Goal: Task Accomplishment & Management: Manage account settings

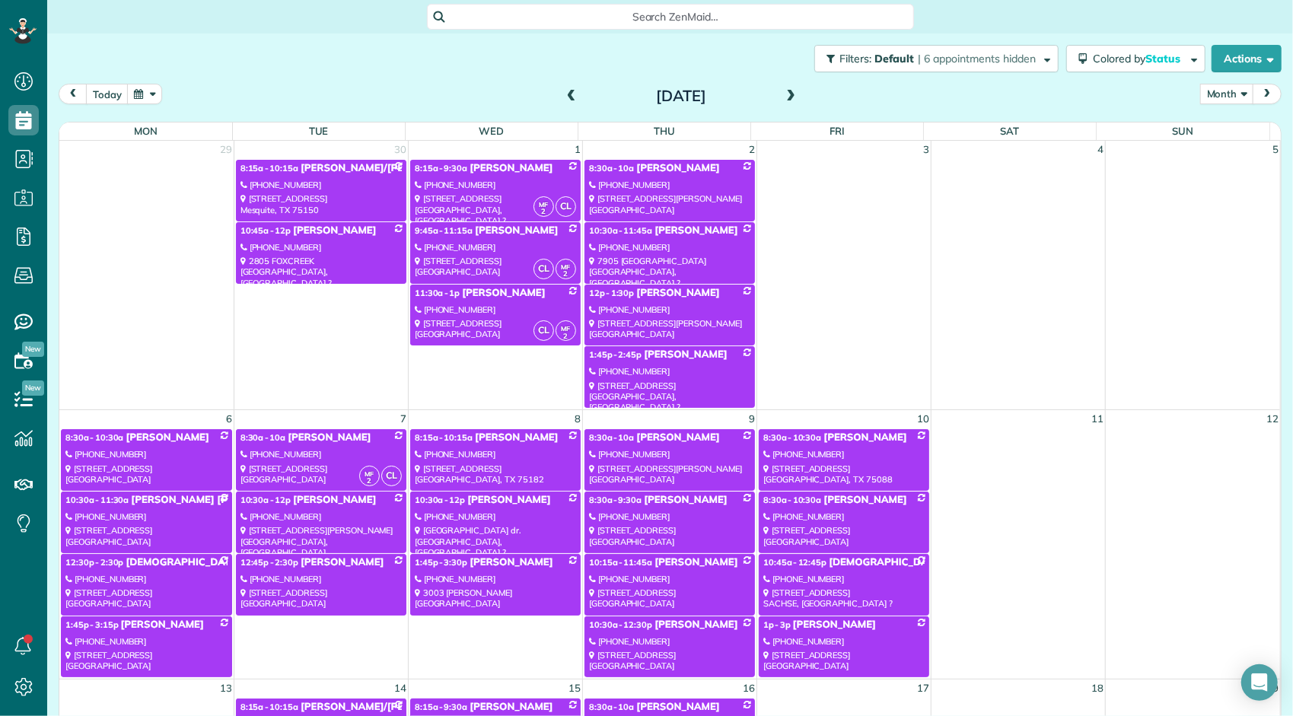
scroll to position [228, 0]
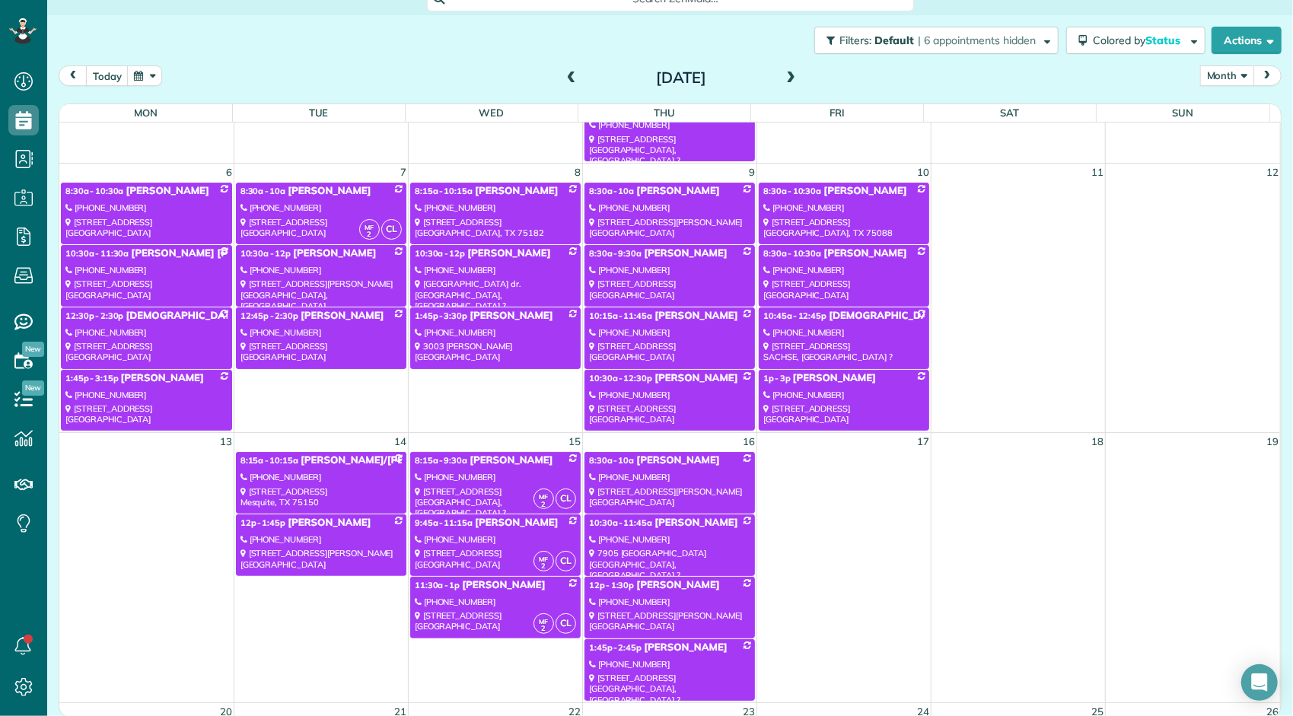
click at [1201, 76] on button "Month" at bounding box center [1227, 75] width 54 height 21
click at [1219, 142] on link "Week" at bounding box center [1261, 141] width 120 height 30
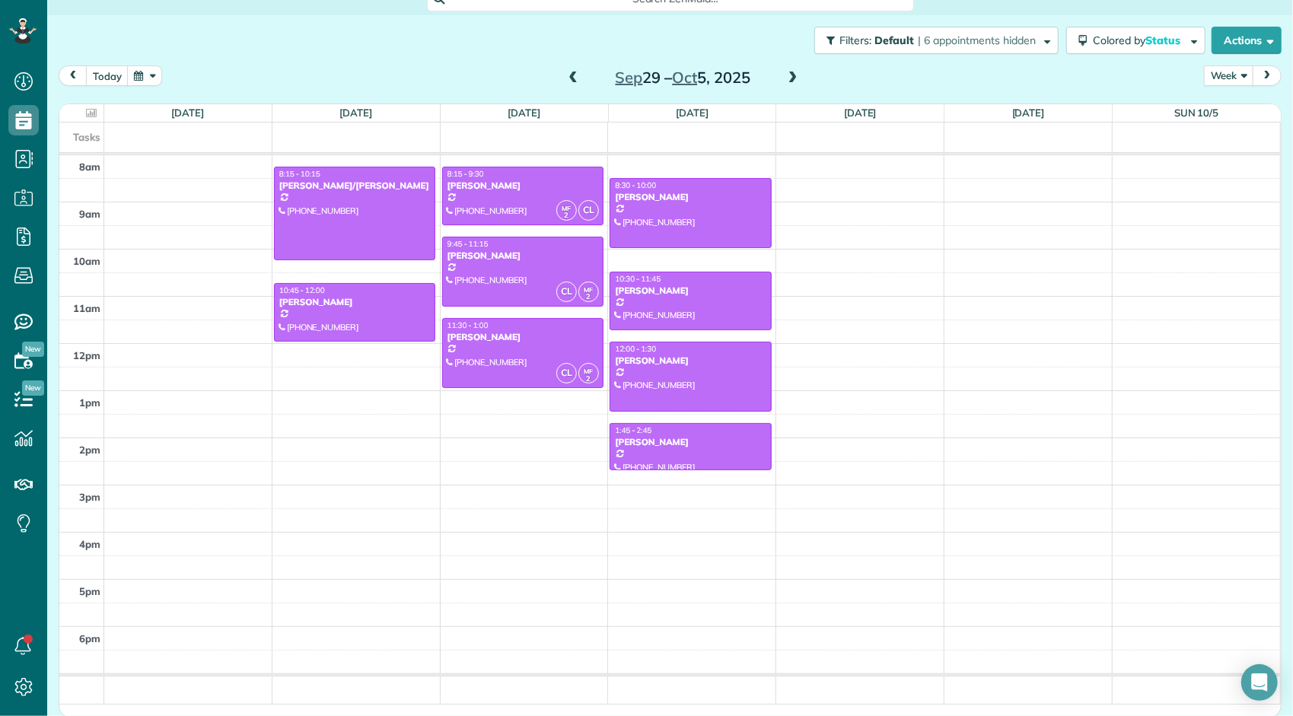
click at [568, 81] on span at bounding box center [573, 79] width 17 height 14
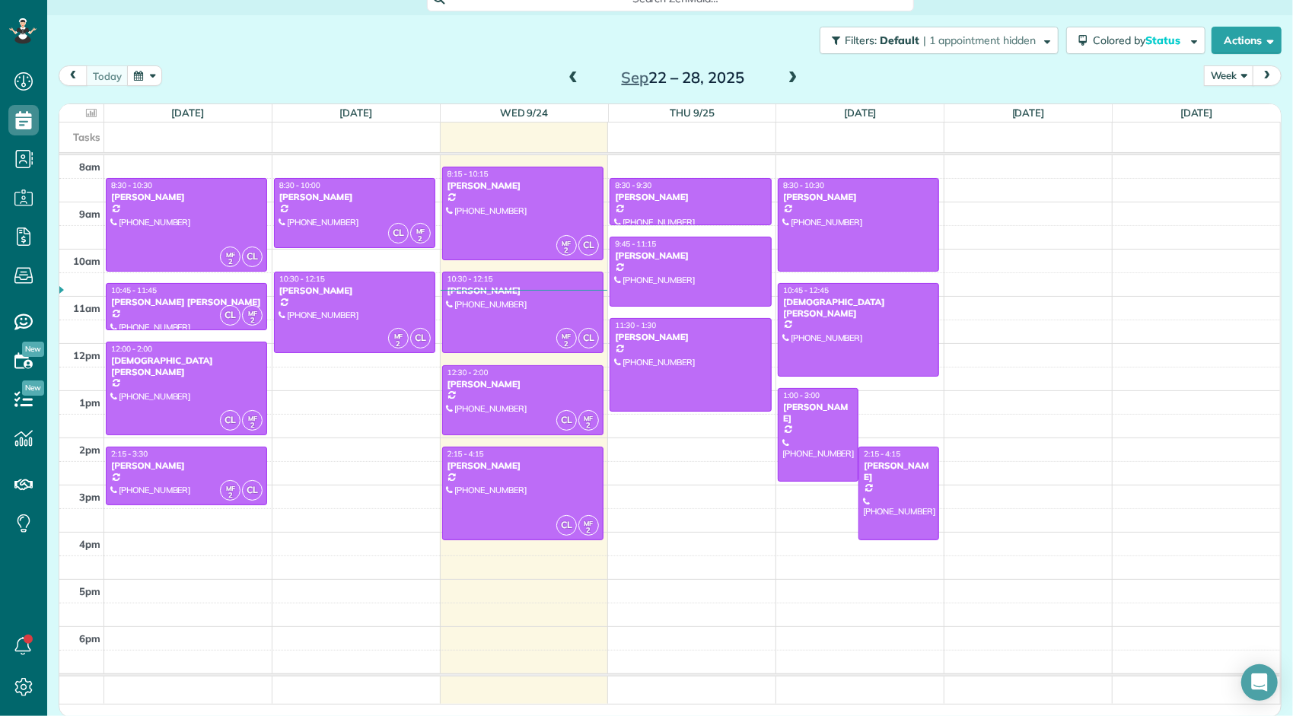
click at [568, 81] on span at bounding box center [573, 79] width 17 height 14
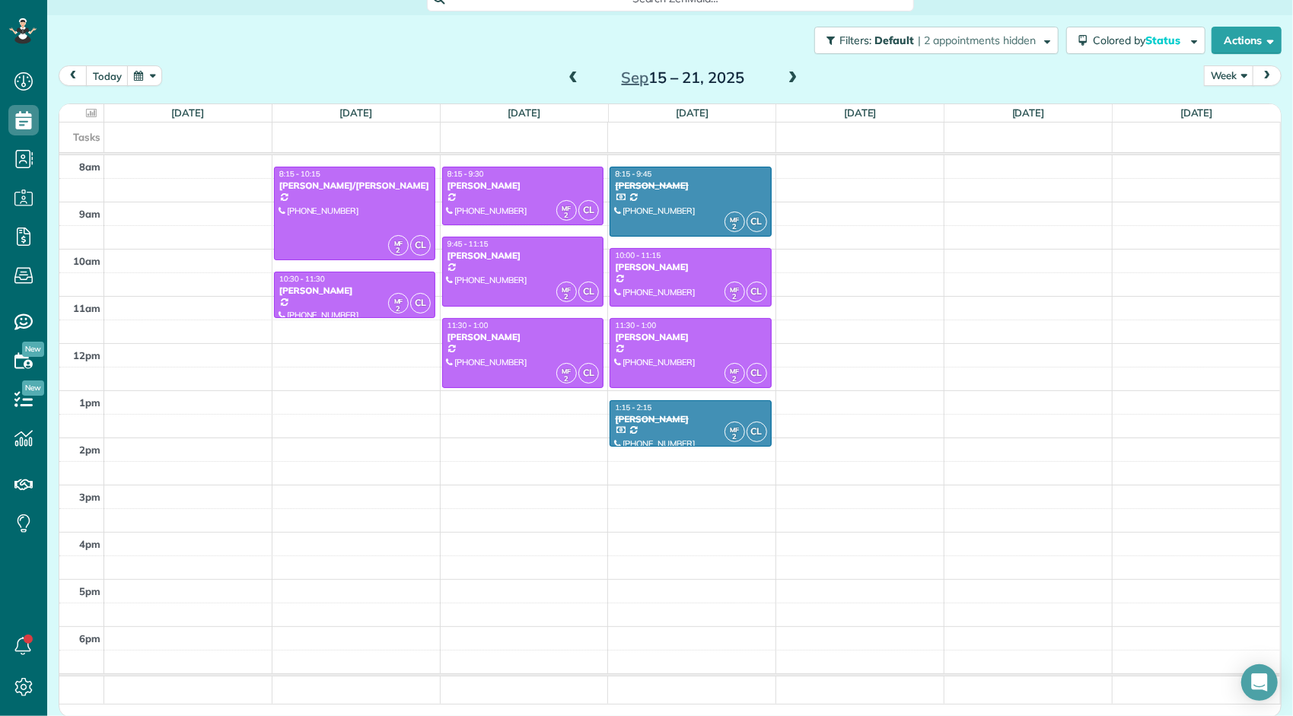
click at [788, 79] on span at bounding box center [793, 79] width 17 height 14
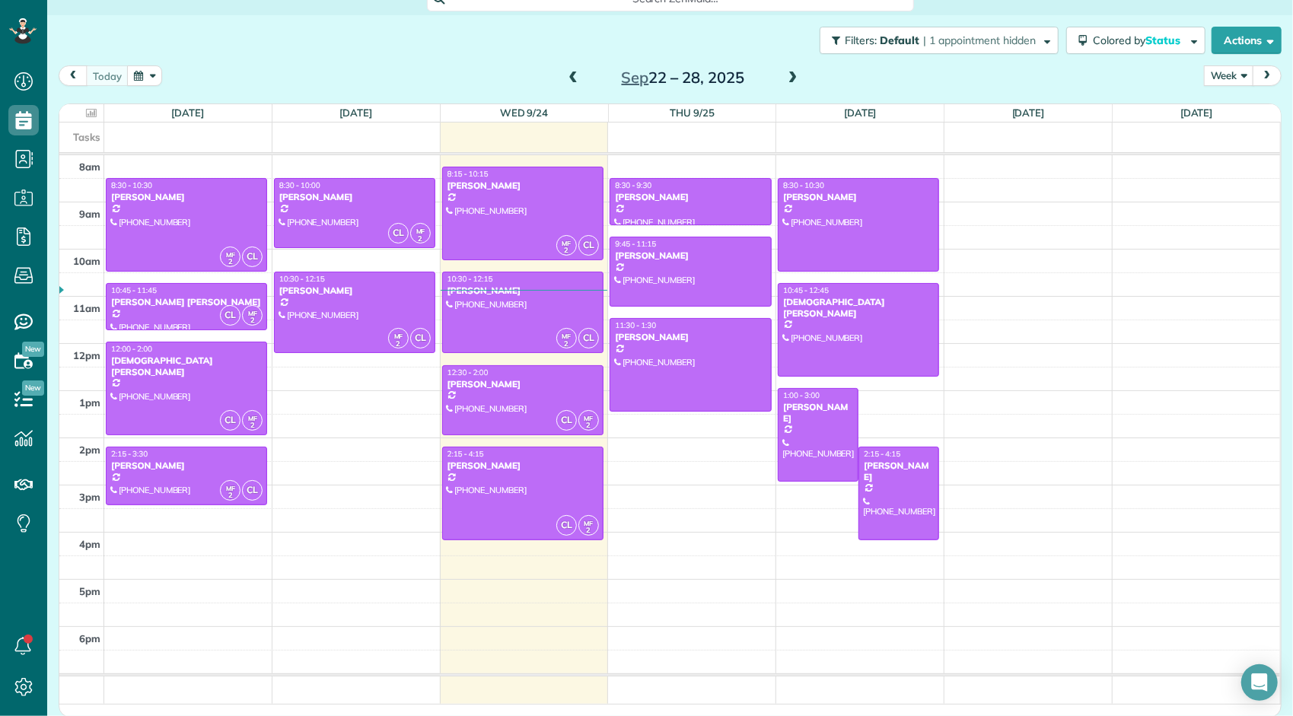
click at [569, 79] on span at bounding box center [573, 79] width 17 height 14
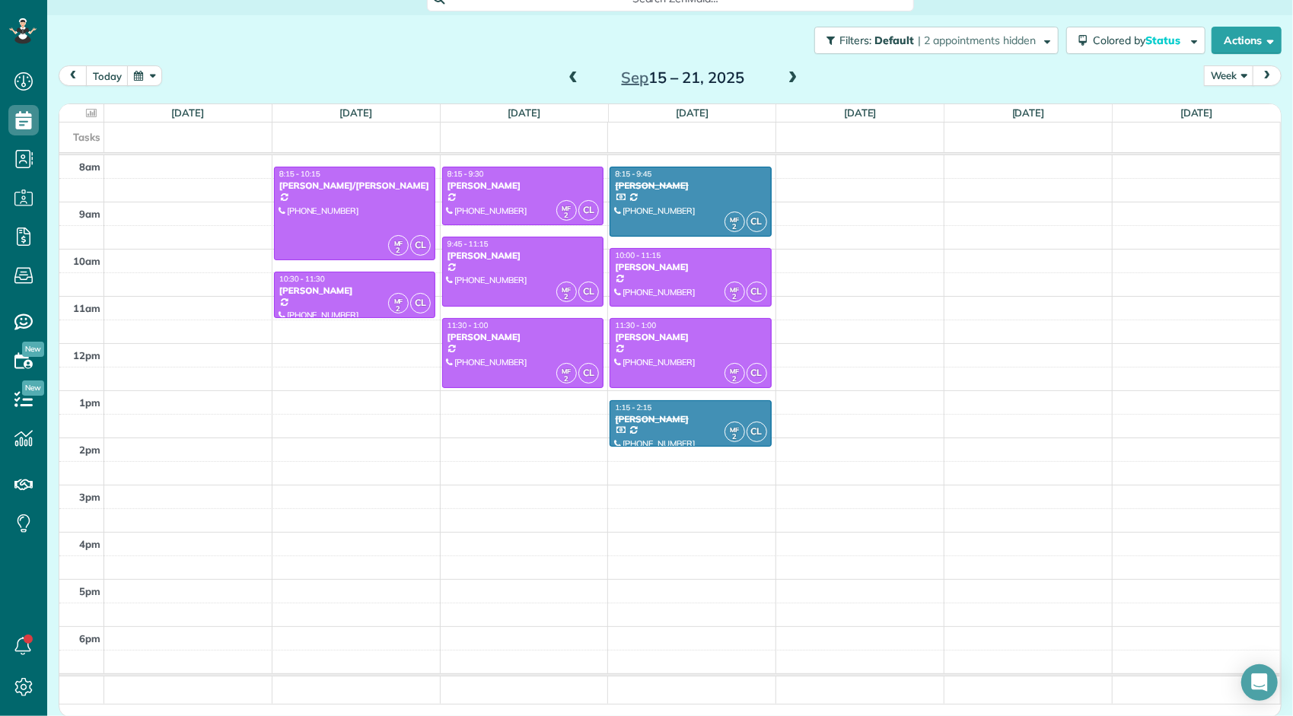
click at [791, 79] on span at bounding box center [793, 79] width 17 height 14
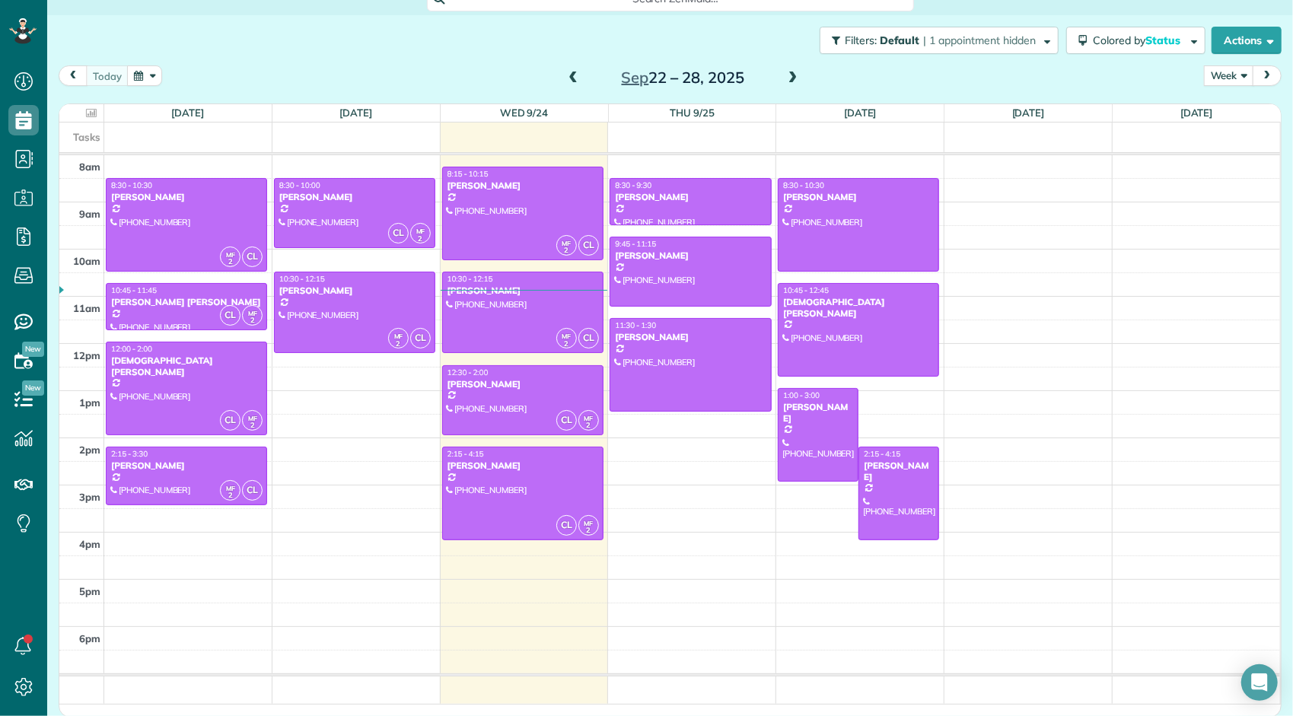
click at [791, 79] on span at bounding box center [793, 79] width 17 height 14
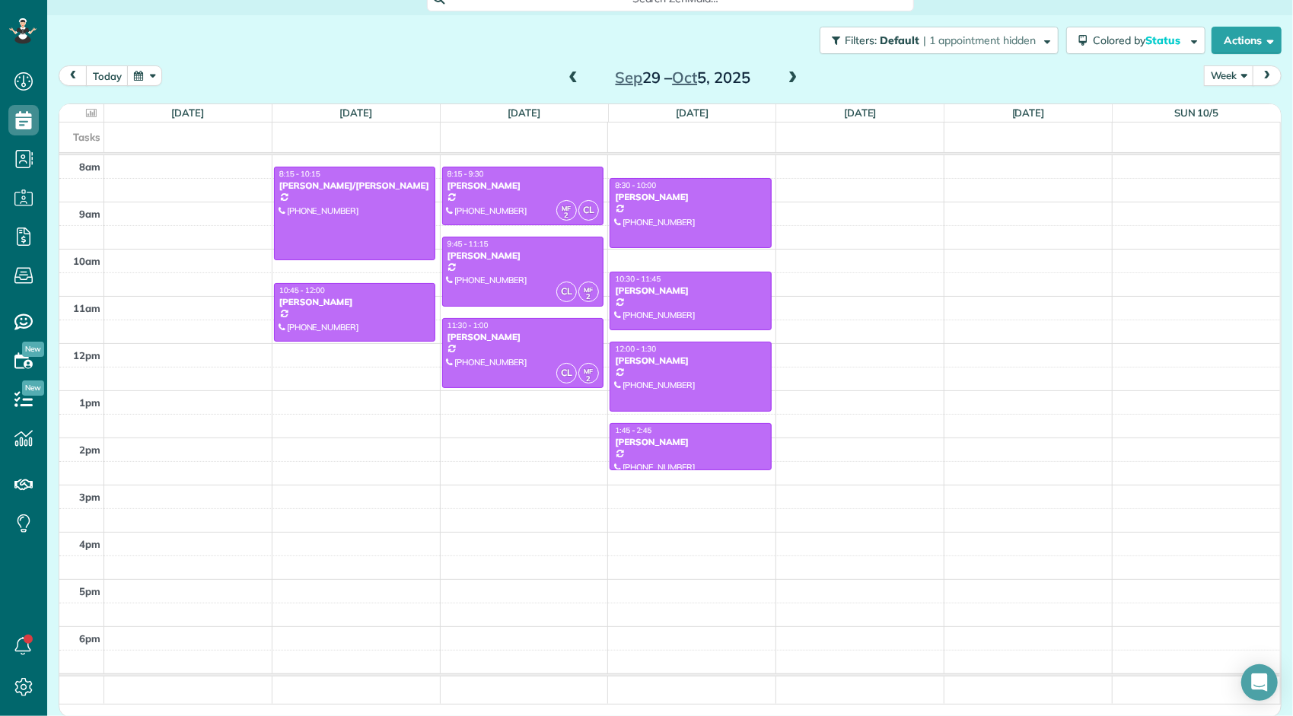
click at [789, 78] on span at bounding box center [793, 79] width 17 height 14
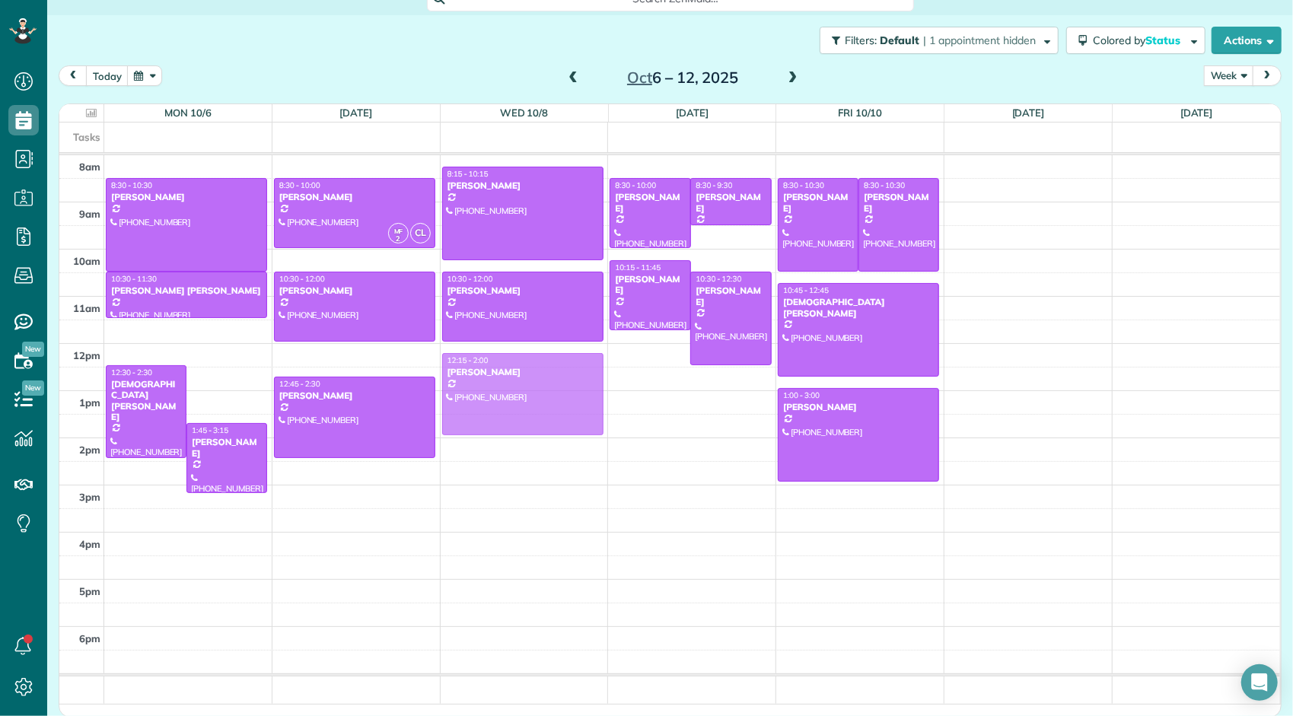
drag, startPoint x: 537, startPoint y: 445, endPoint x: 529, endPoint y: 379, distance: 66.0
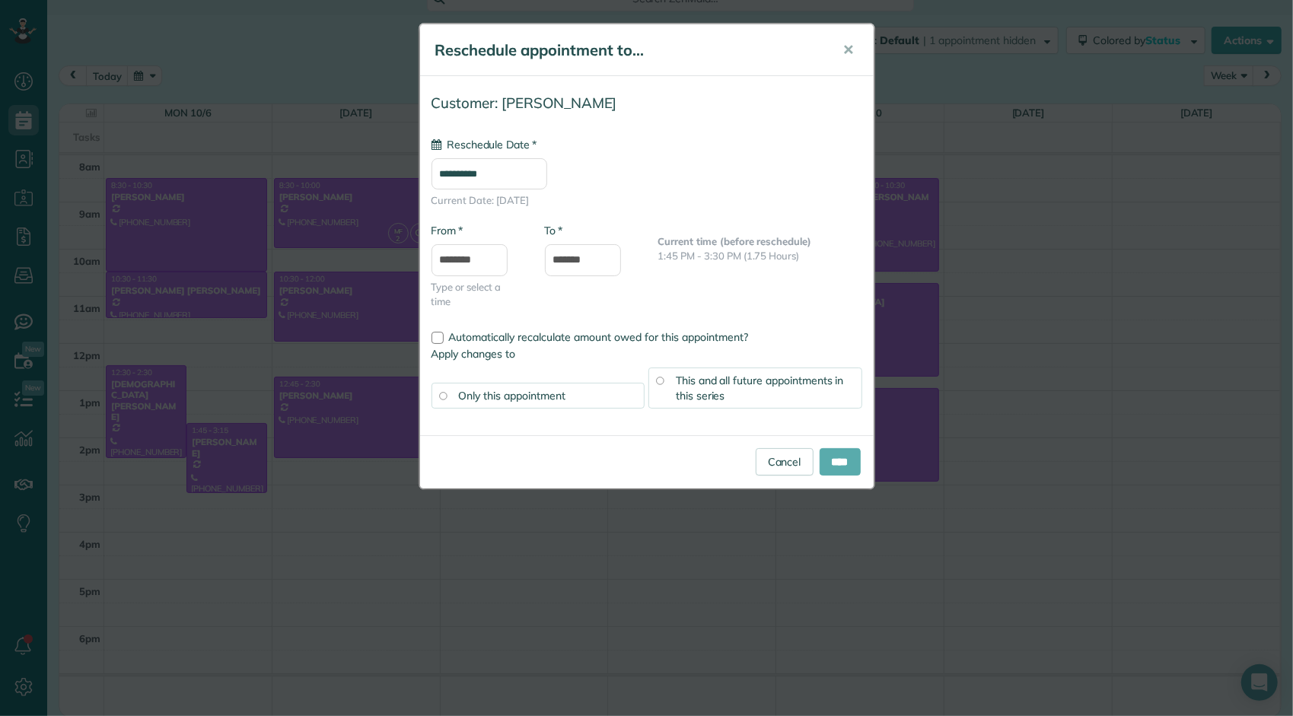
type input "**********"
click at [805, 392] on div "This and all future appointments in this series" at bounding box center [755, 388] width 214 height 41
click at [832, 454] on input "****" at bounding box center [840, 461] width 41 height 27
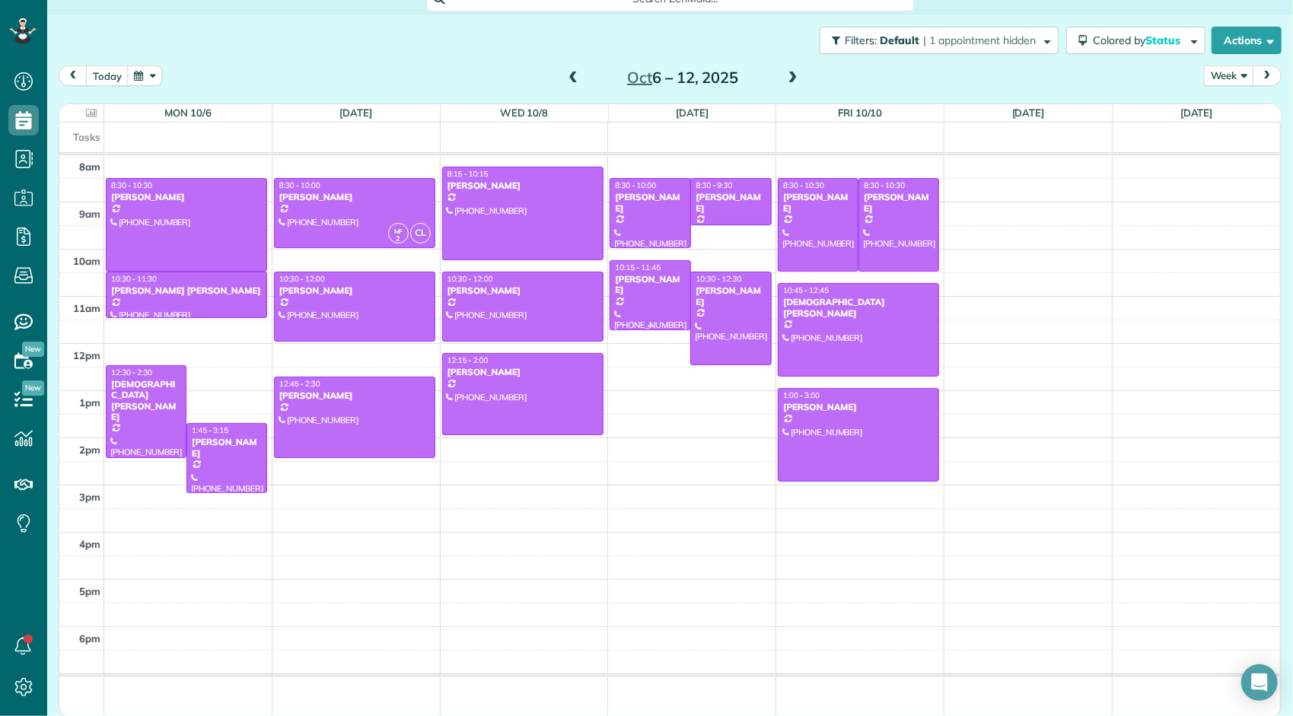
click at [642, 277] on div "[PERSON_NAME]" at bounding box center [650, 285] width 72 height 22
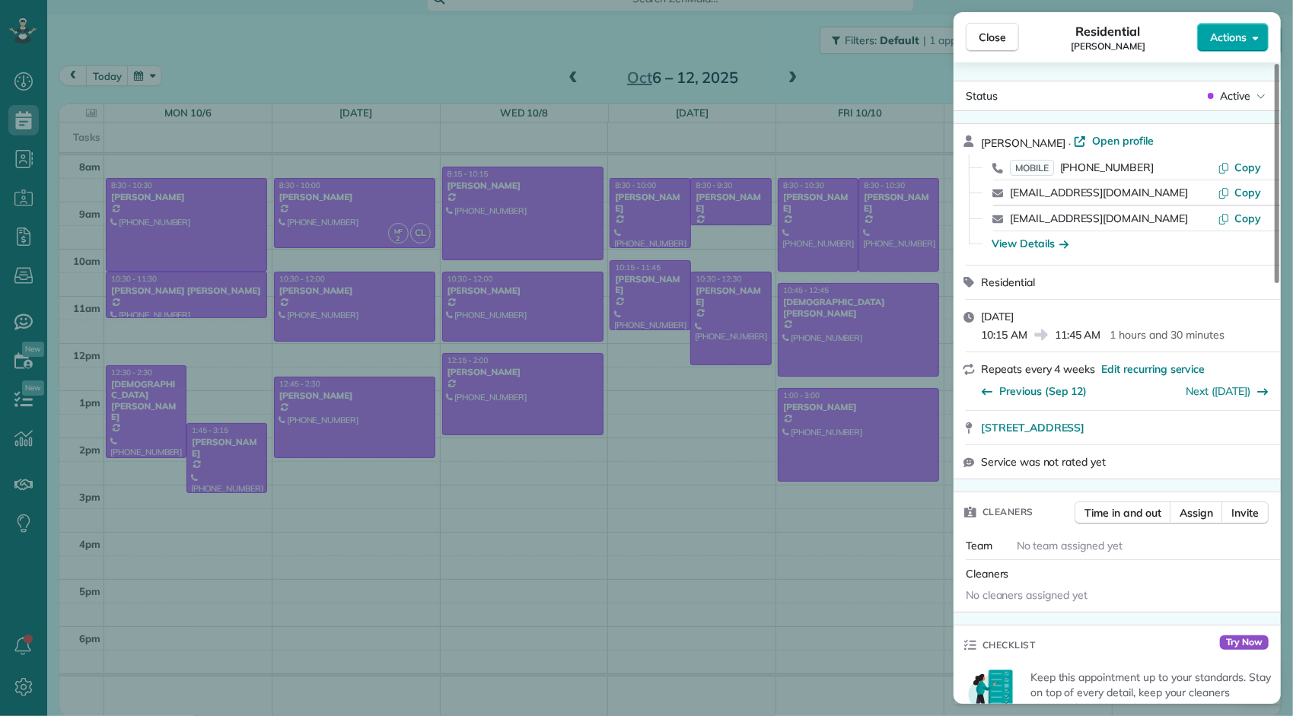
click at [1225, 41] on span "Actions" at bounding box center [1228, 37] width 37 height 15
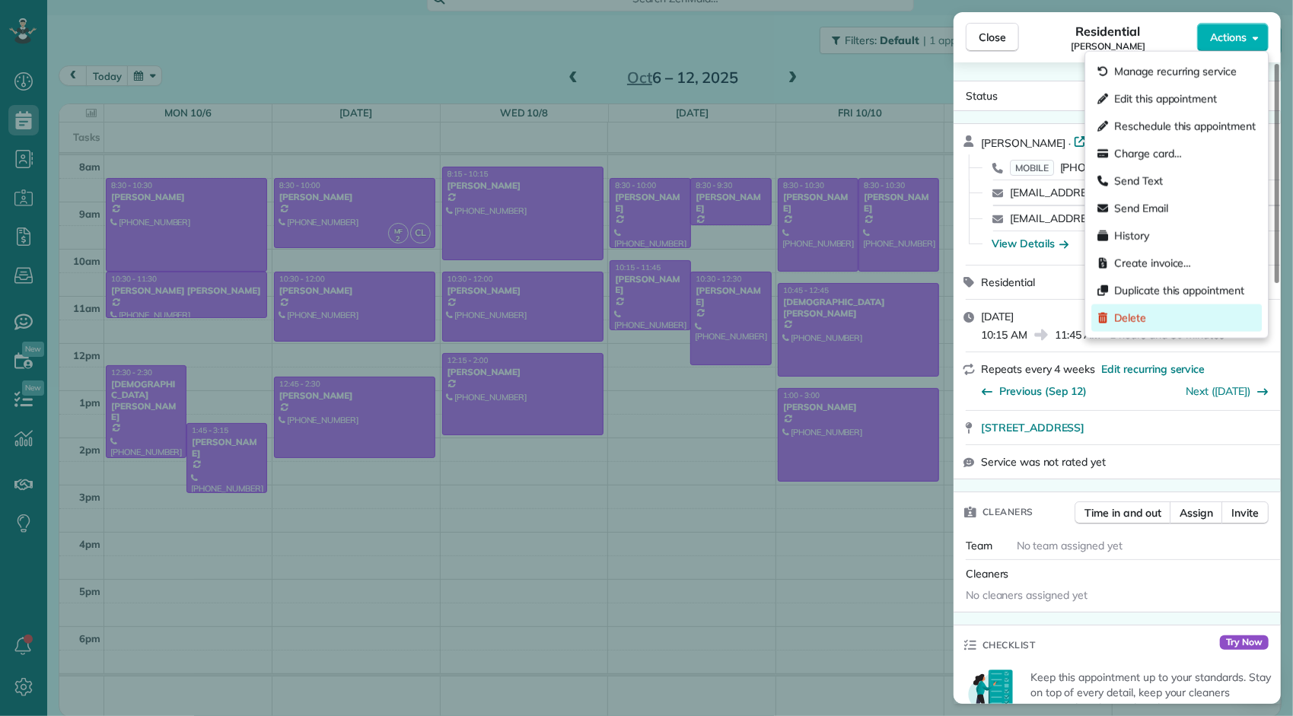
click at [1140, 317] on span "Delete" at bounding box center [1130, 318] width 32 height 15
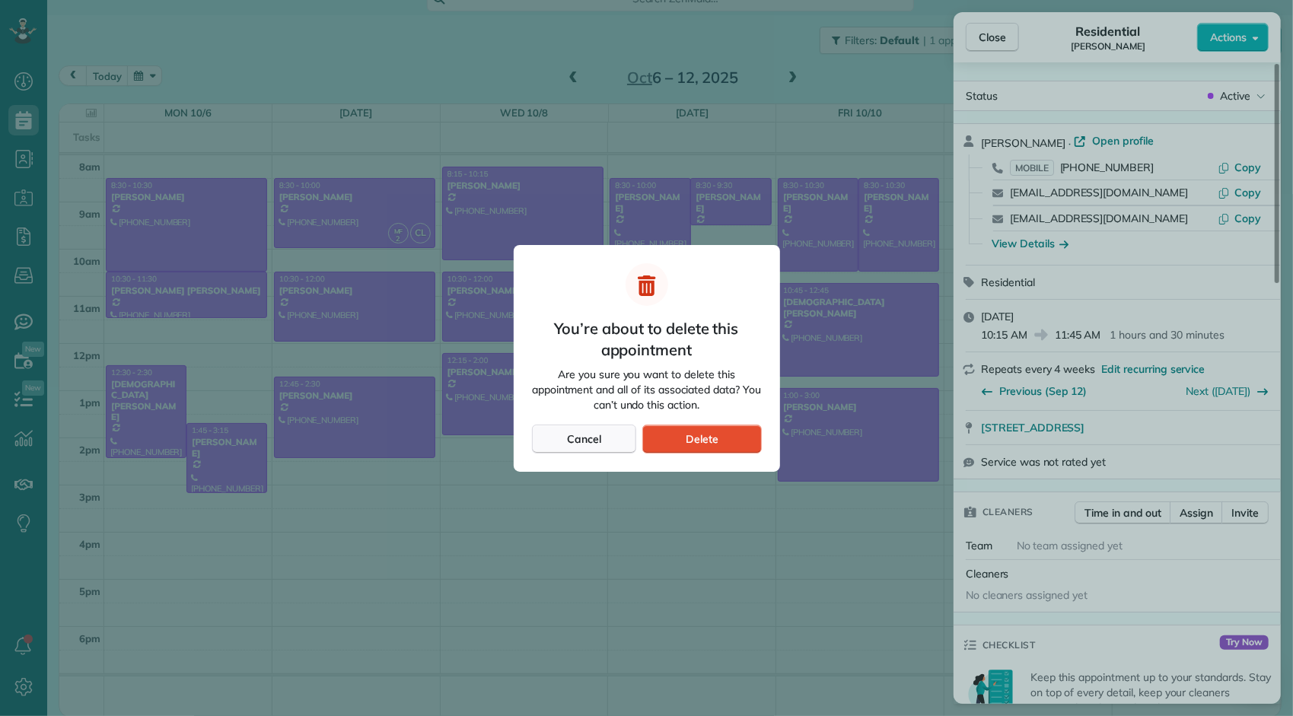
click at [616, 440] on button "Cancel" at bounding box center [584, 439] width 105 height 29
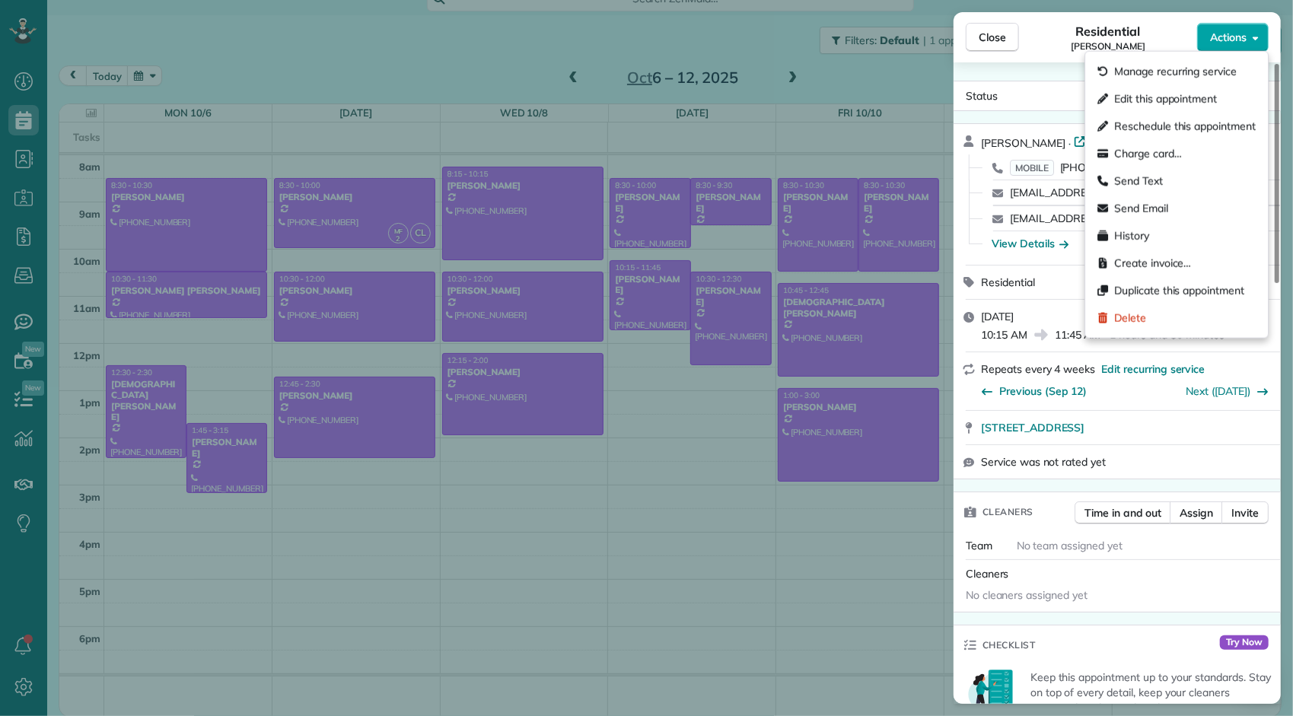
click at [1225, 41] on span "Actions" at bounding box center [1228, 37] width 37 height 15
click at [1181, 72] on span "Manage recurring service" at bounding box center [1175, 71] width 123 height 15
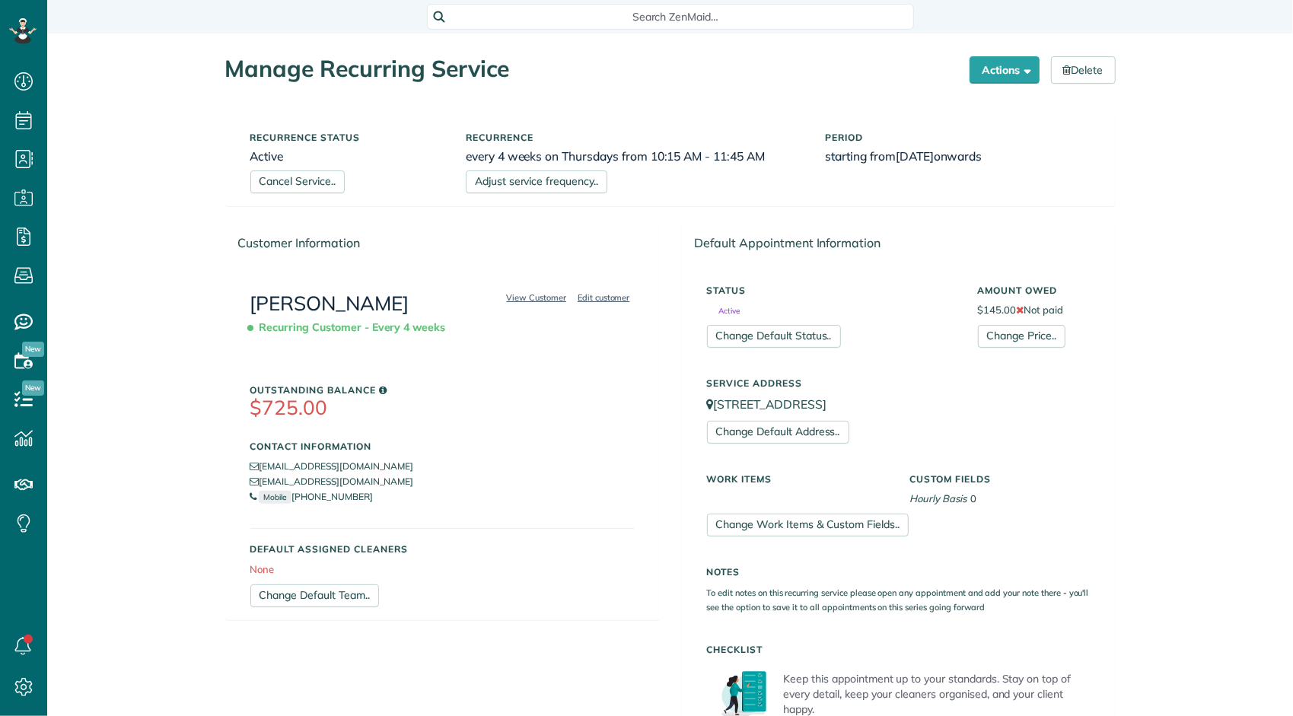
scroll to position [6, 6]
click at [1020, 73] on span "button" at bounding box center [1025, 69] width 11 height 11
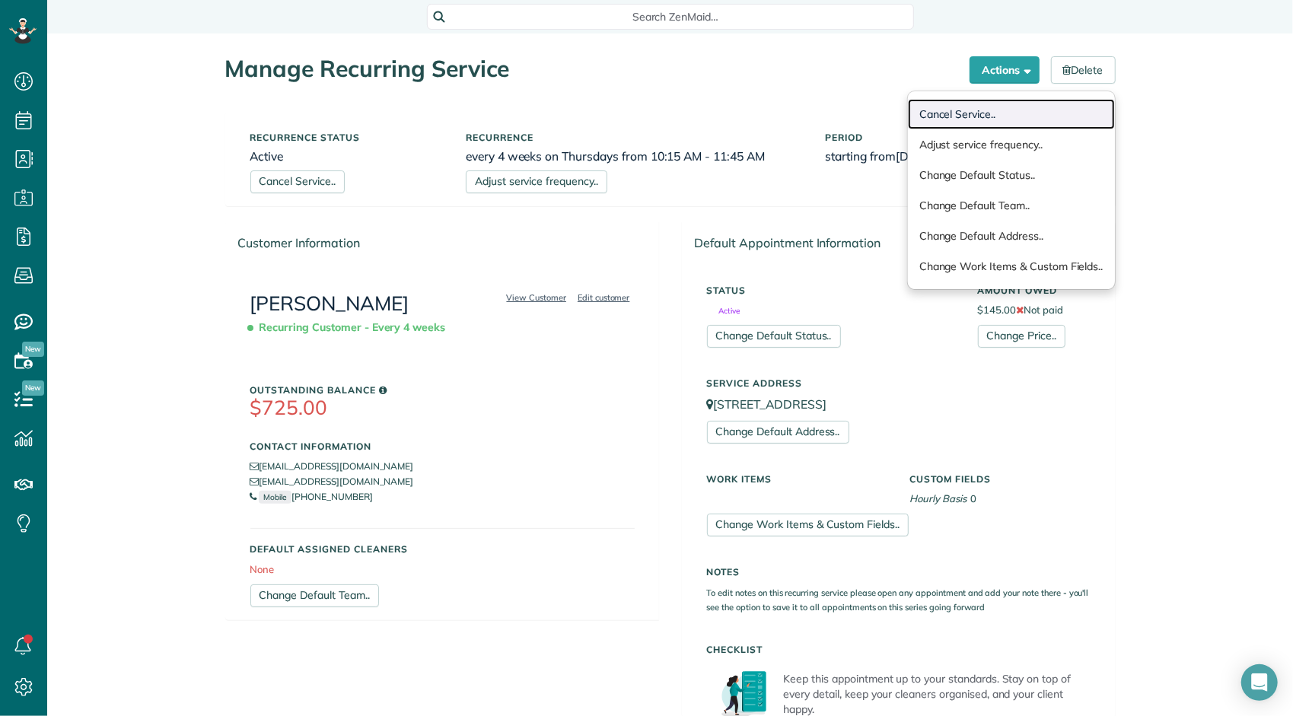
click at [967, 111] on link "Cancel Service.." at bounding box center [1011, 114] width 207 height 30
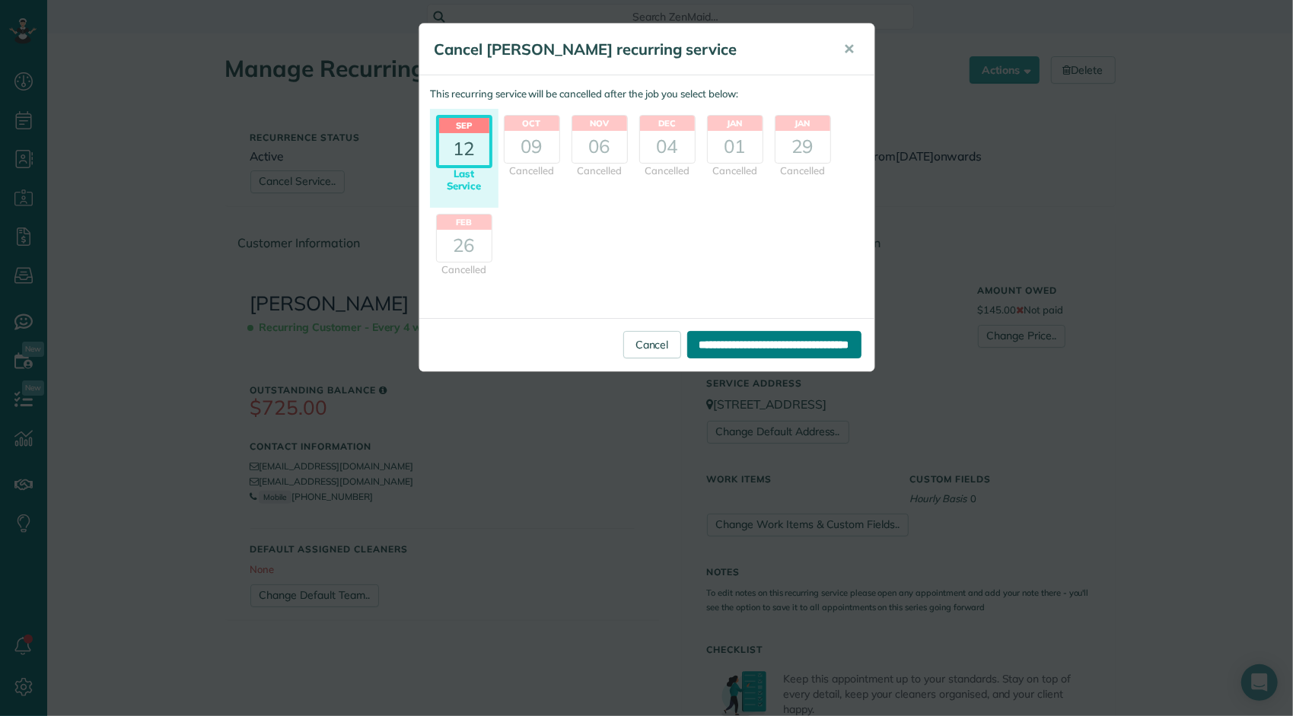
click at [784, 338] on input "**********" at bounding box center [774, 344] width 174 height 27
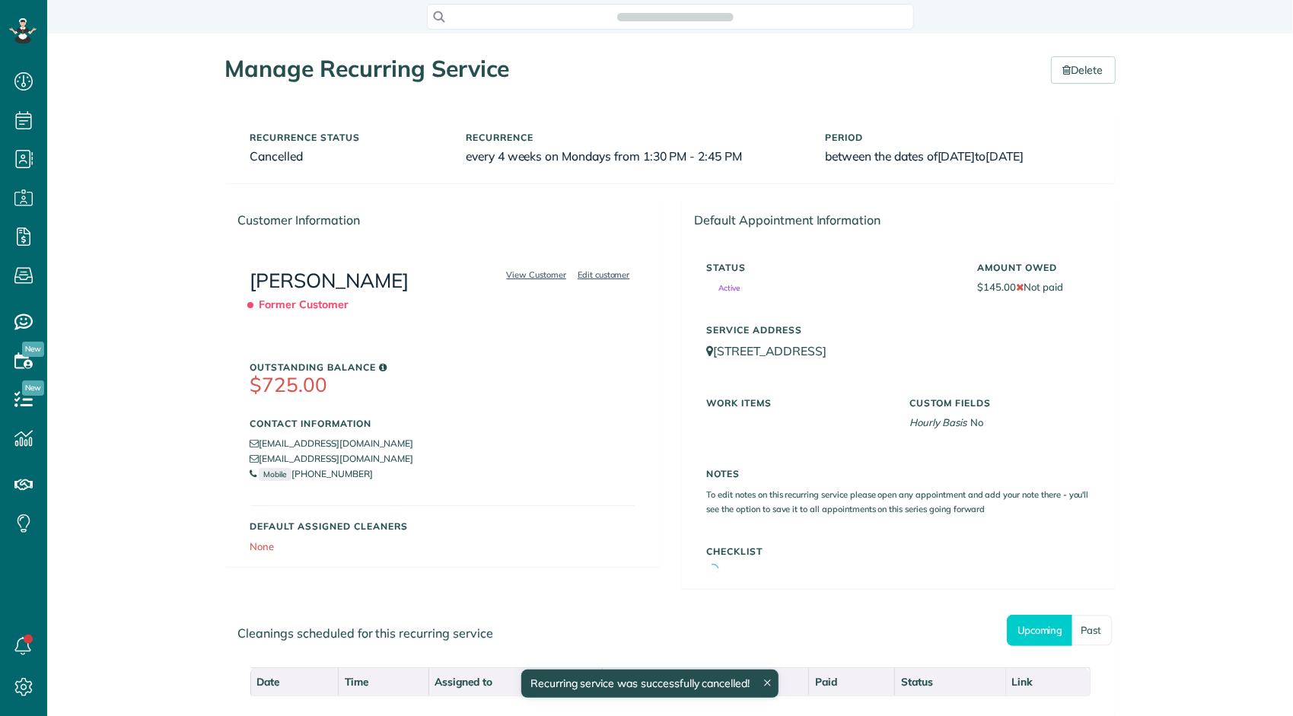
scroll to position [6, 6]
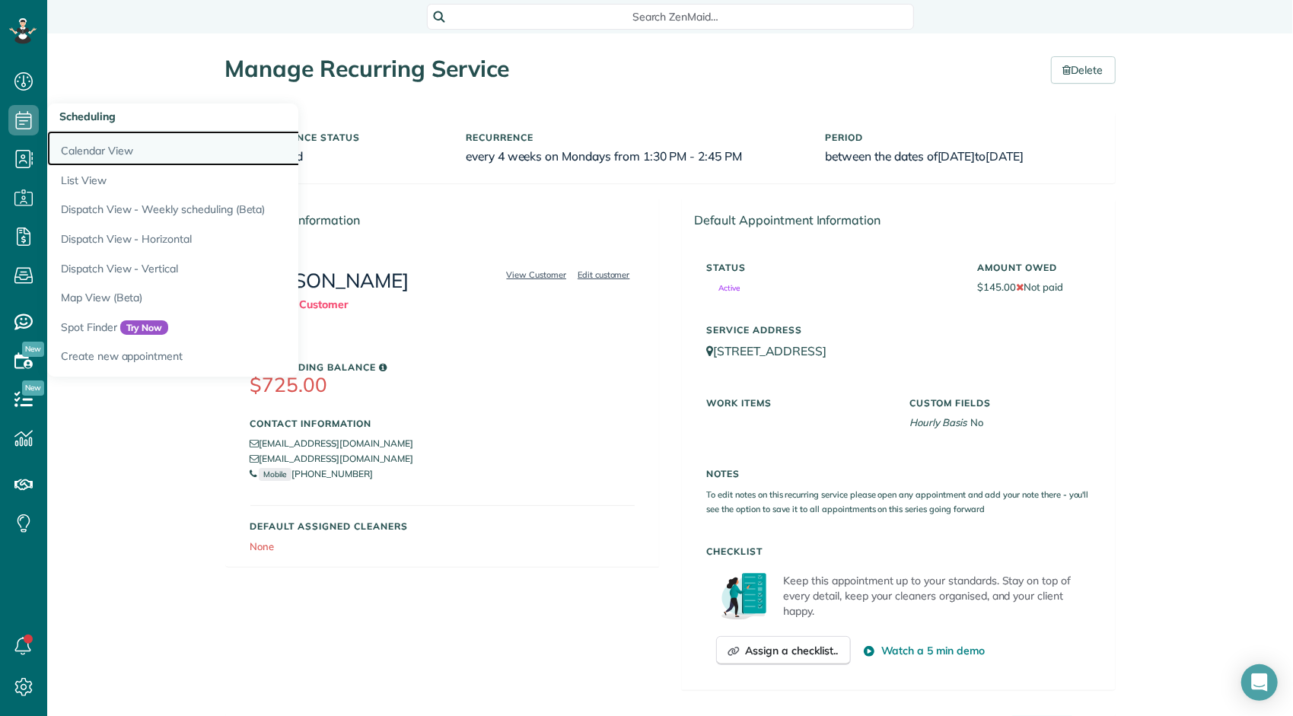
click at [70, 142] on link "Calendar View" at bounding box center [237, 148] width 381 height 35
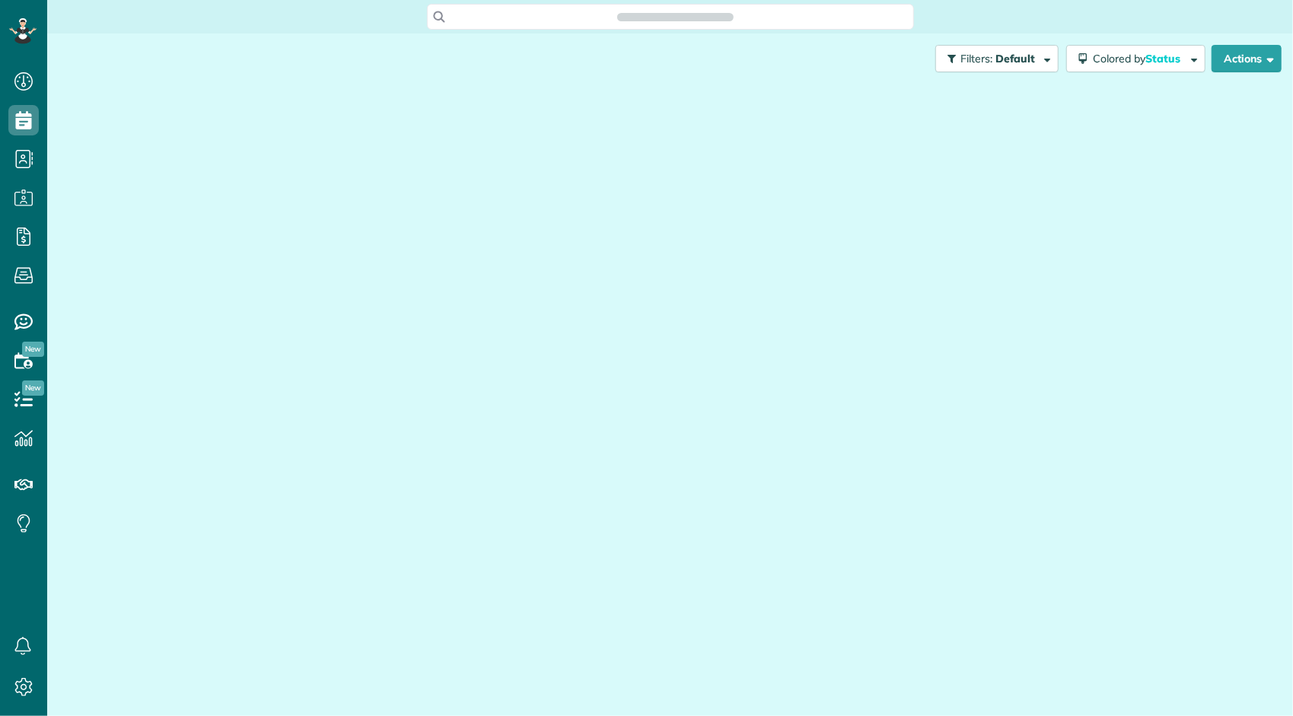
scroll to position [6, 6]
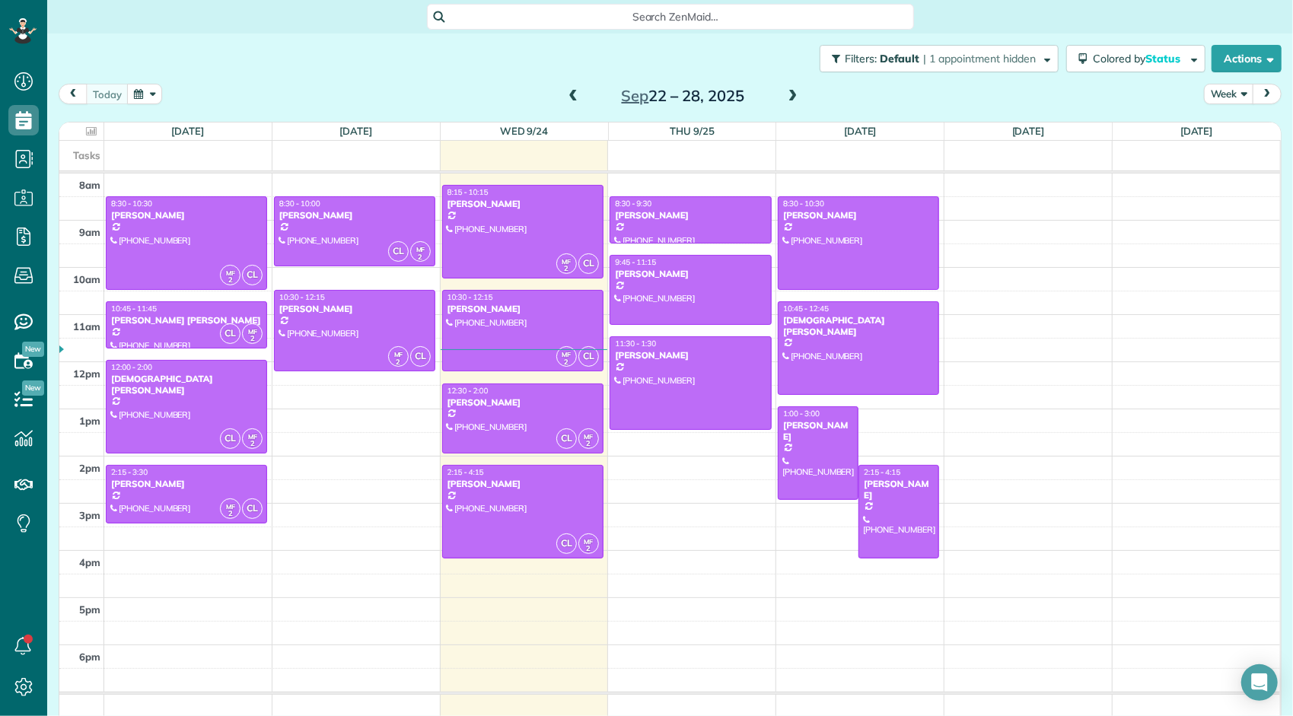
click at [785, 98] on span at bounding box center [793, 97] width 17 height 14
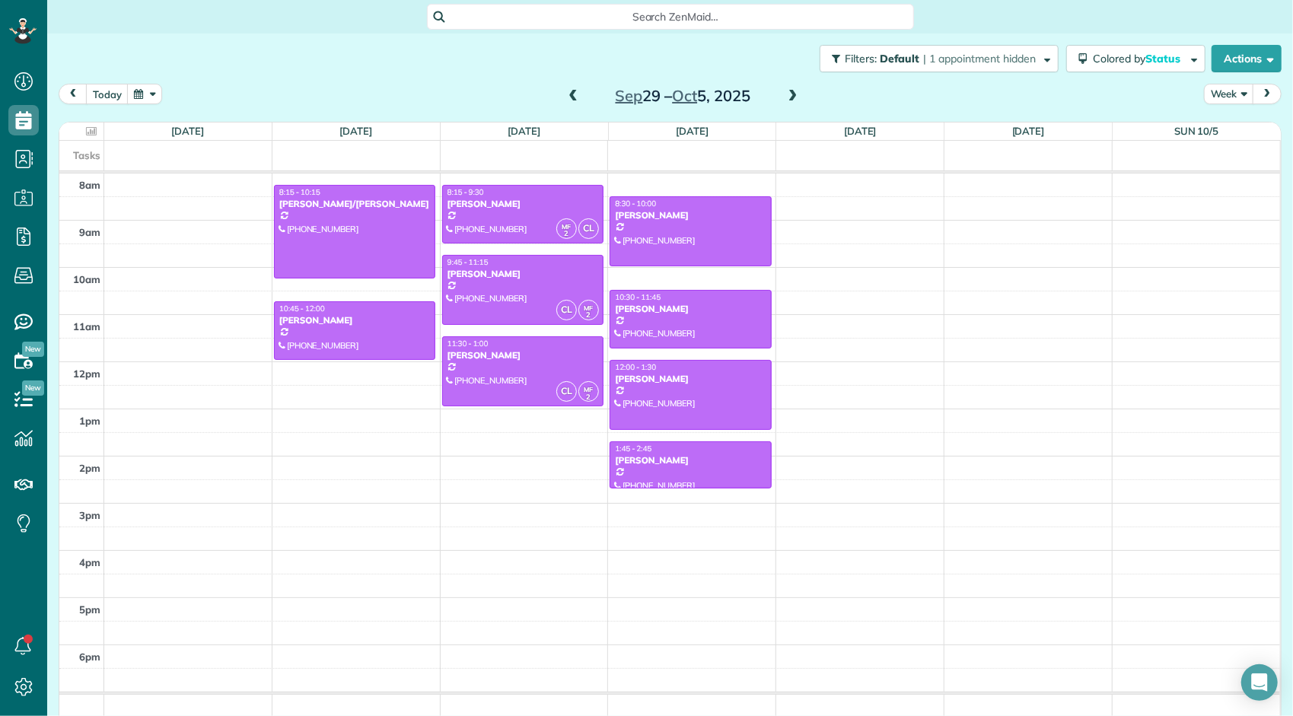
click at [571, 95] on span at bounding box center [573, 97] width 17 height 14
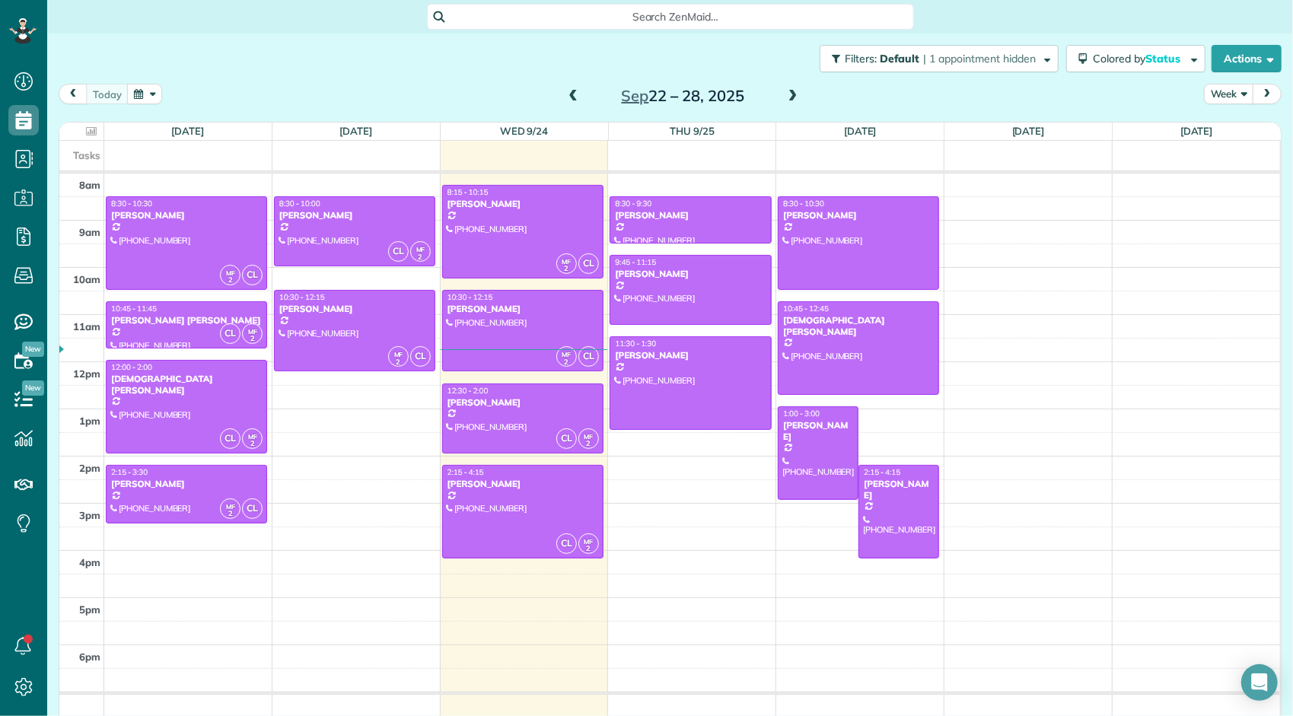
click at [785, 95] on span at bounding box center [793, 97] width 17 height 14
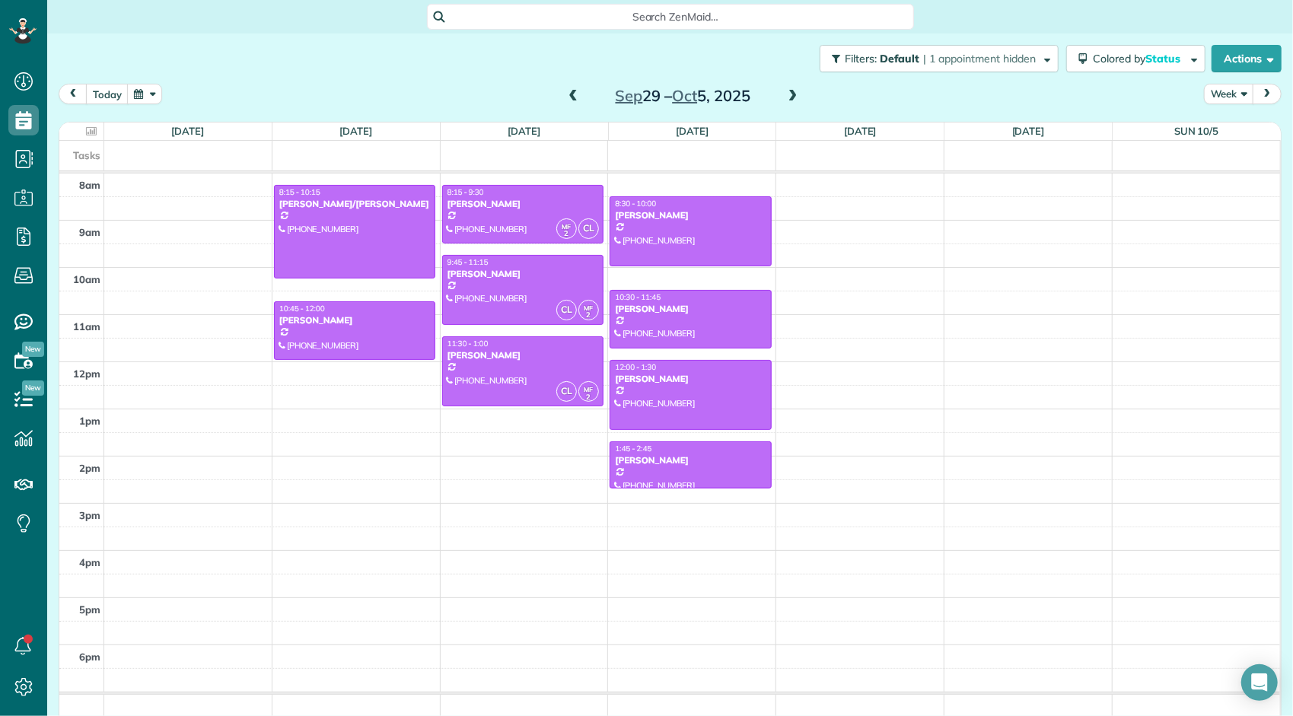
click at [793, 97] on span at bounding box center [793, 97] width 17 height 14
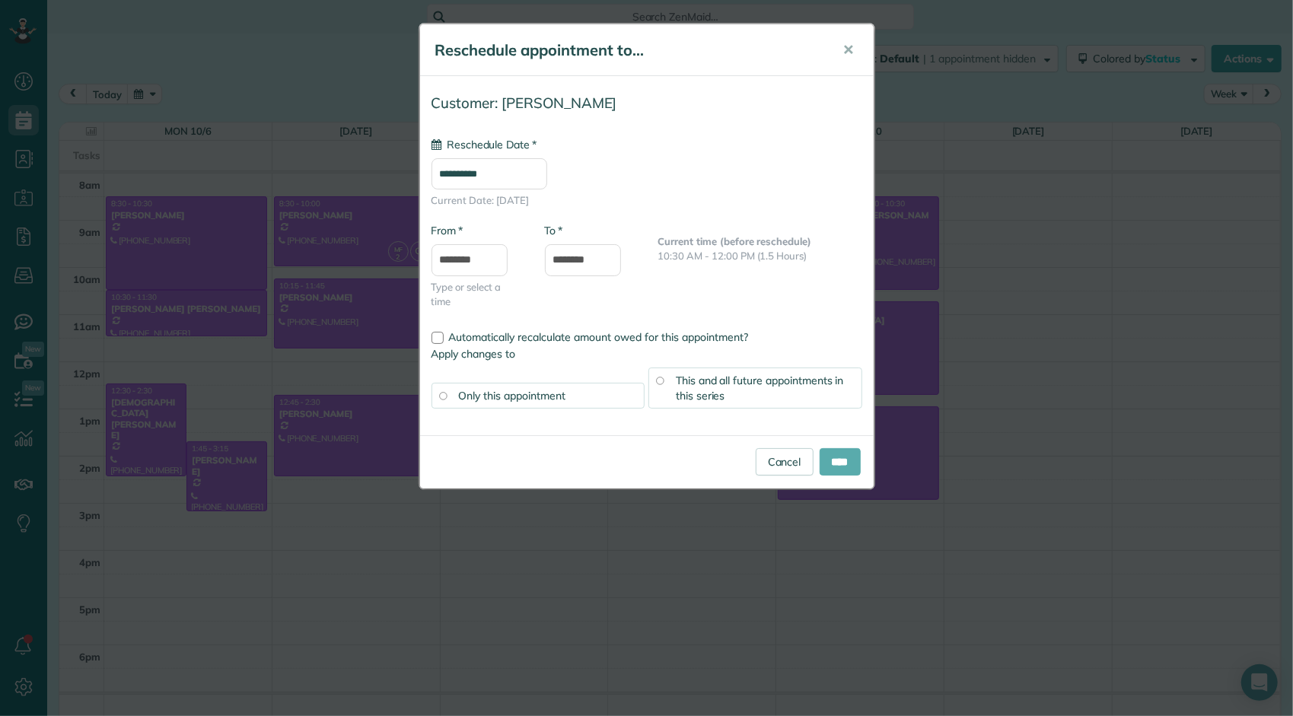
type input "**********"
click at [834, 465] on input "****" at bounding box center [840, 461] width 41 height 27
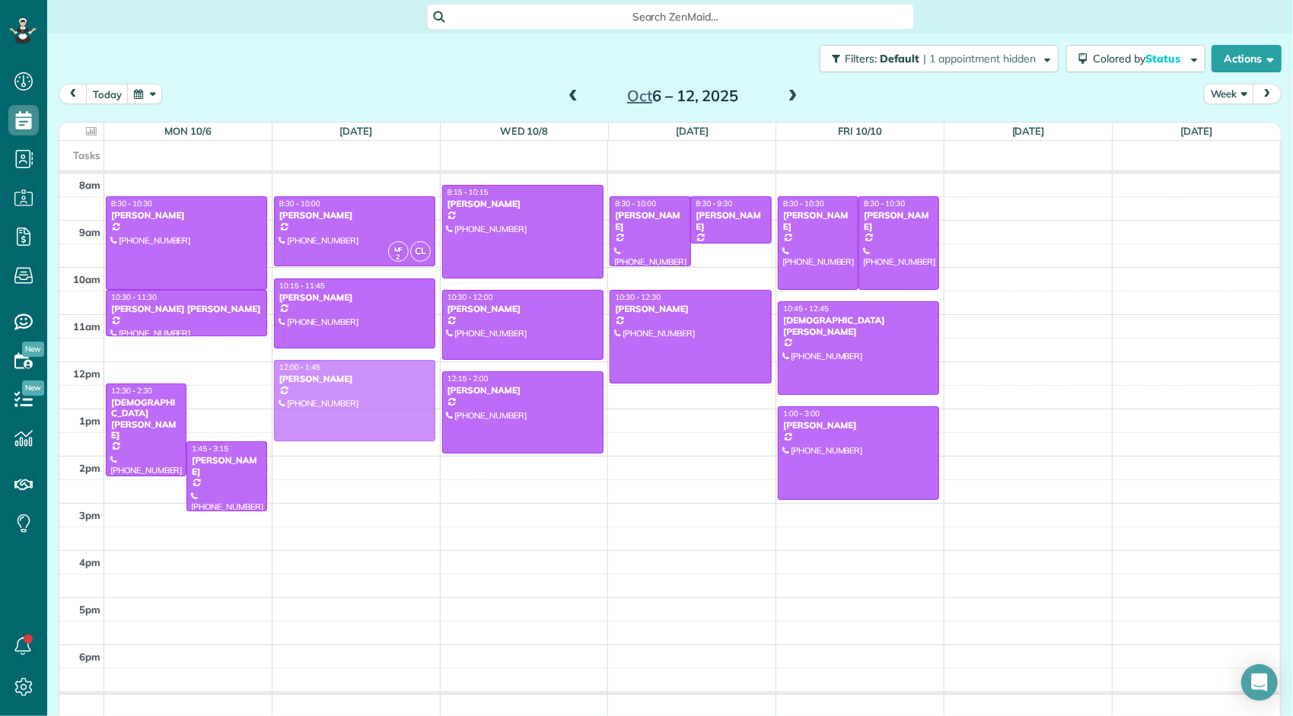
drag, startPoint x: 365, startPoint y: 404, endPoint x: 354, endPoint y: 365, distance: 40.5
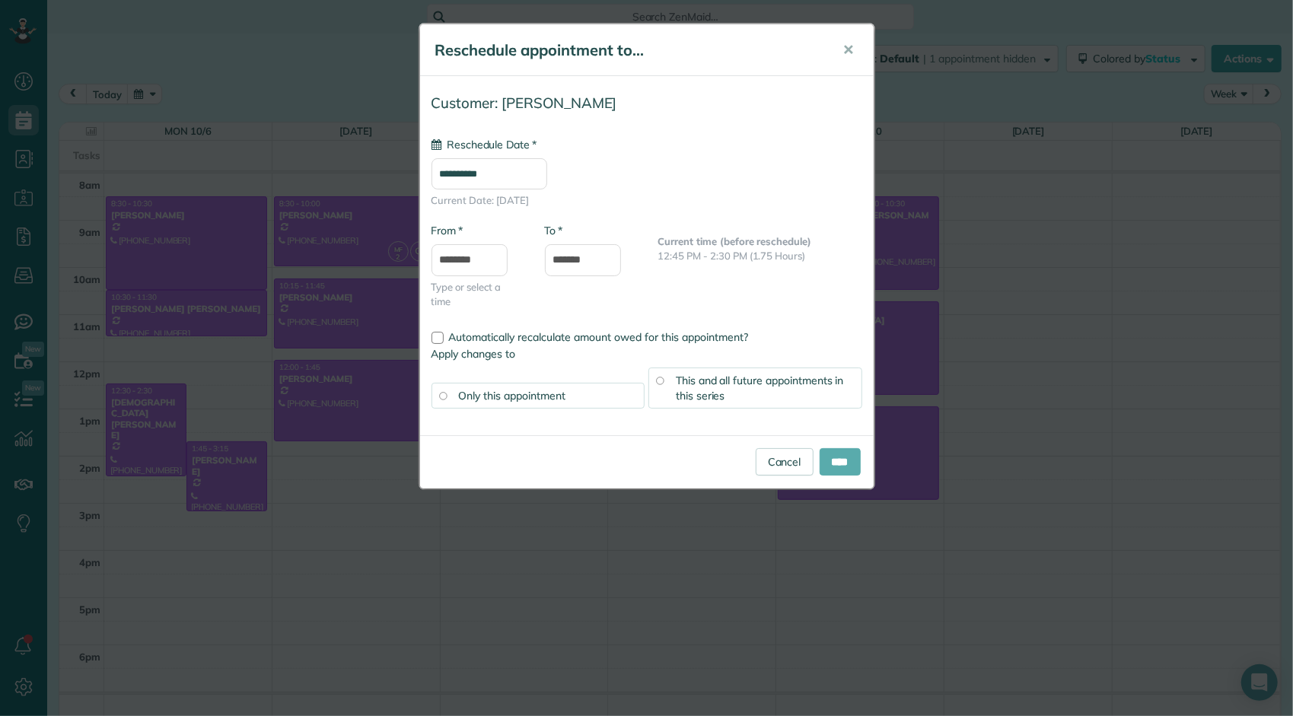
type input "**********"
click at [824, 463] on input "****" at bounding box center [840, 461] width 41 height 27
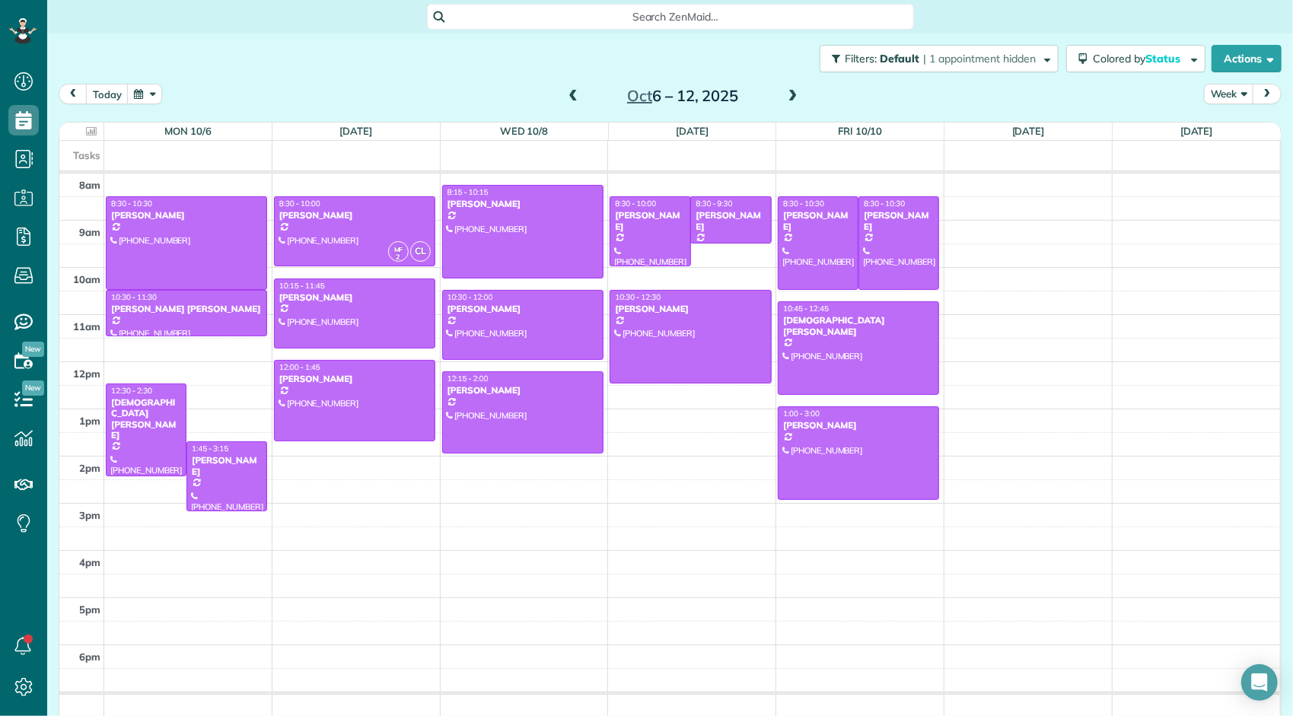
click at [785, 98] on span at bounding box center [793, 97] width 17 height 14
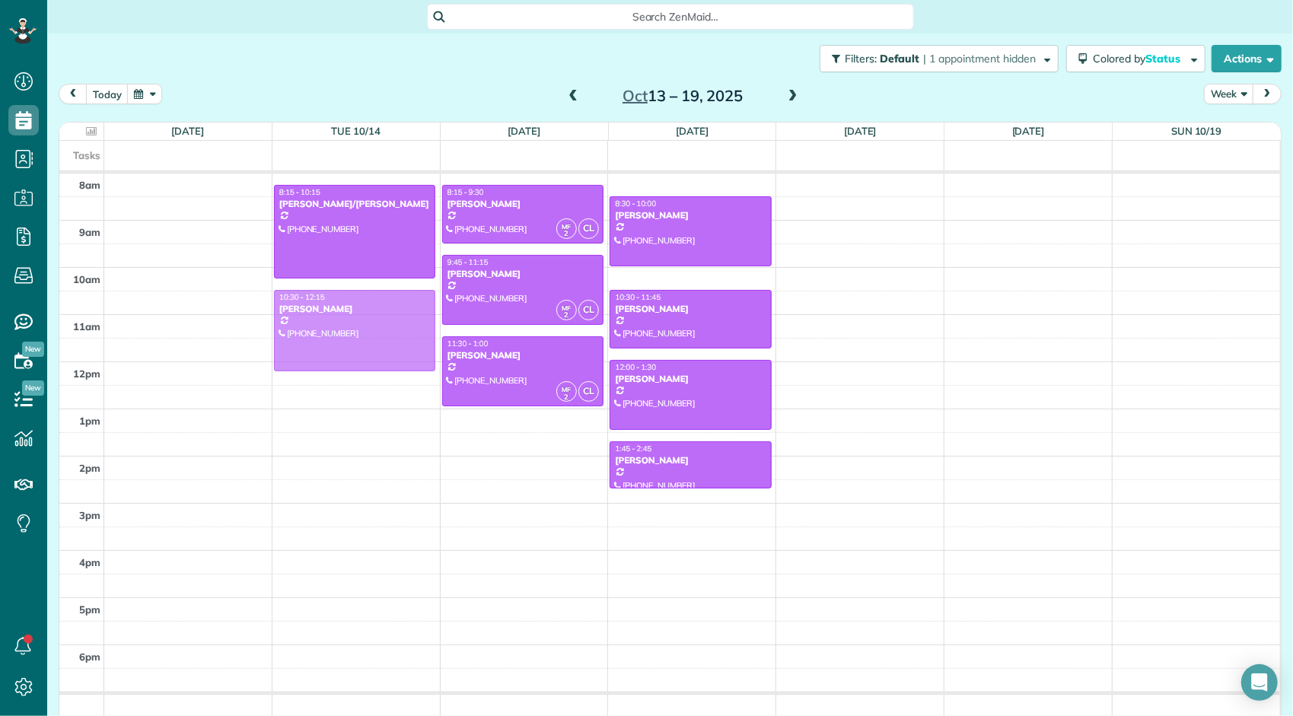
drag, startPoint x: 349, startPoint y: 406, endPoint x: 353, endPoint y: 341, distance: 65.6
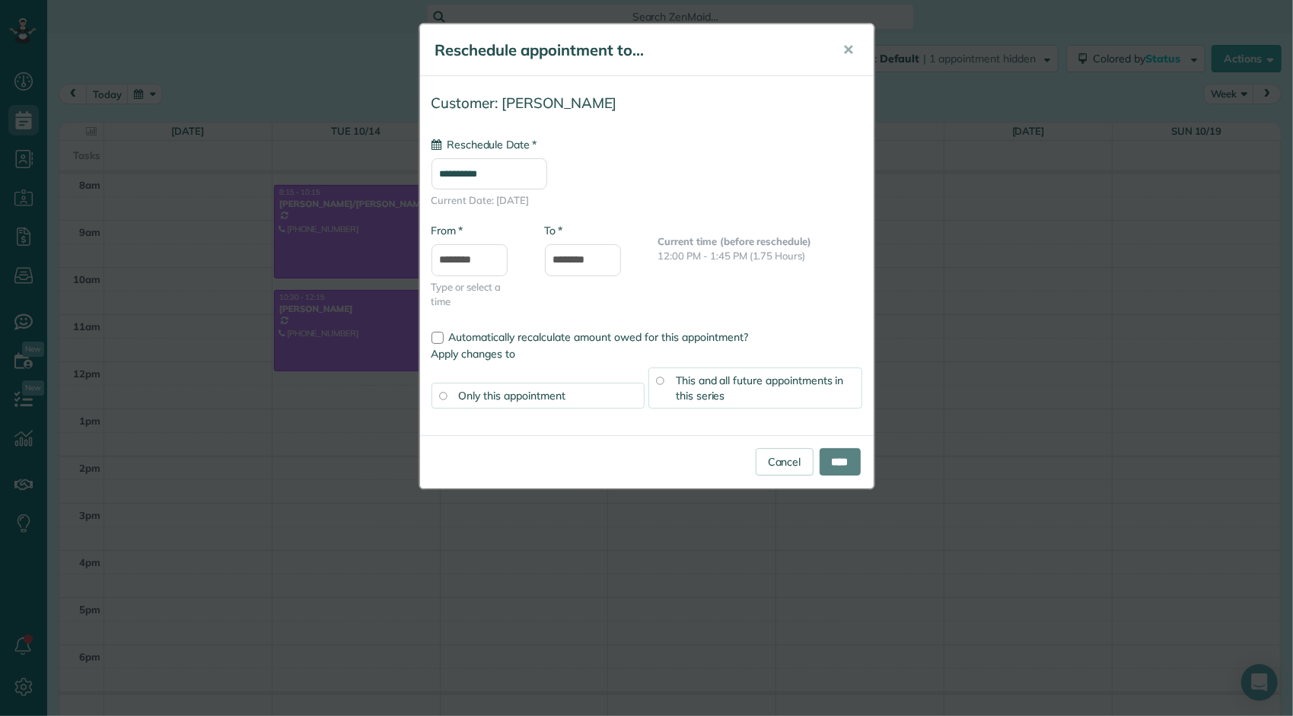
type input "**********"
click at [834, 459] on input "****" at bounding box center [840, 461] width 41 height 27
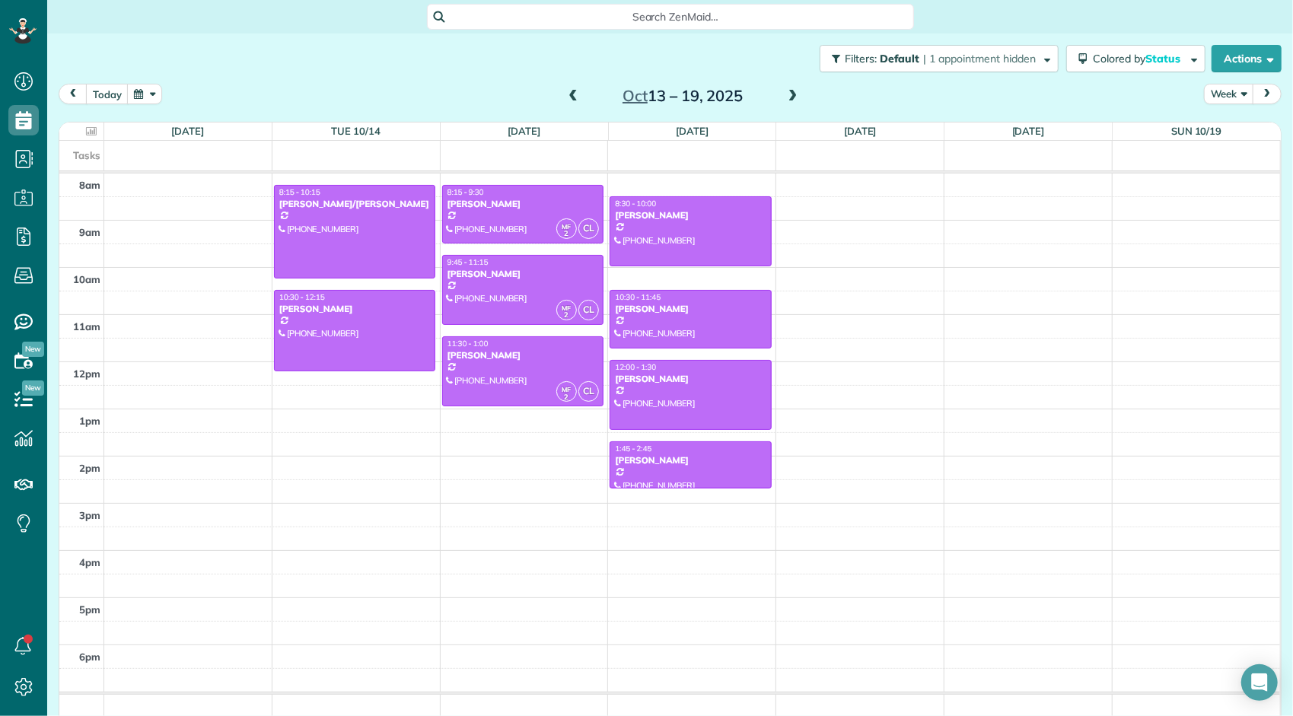
click at [566, 97] on span at bounding box center [573, 97] width 17 height 14
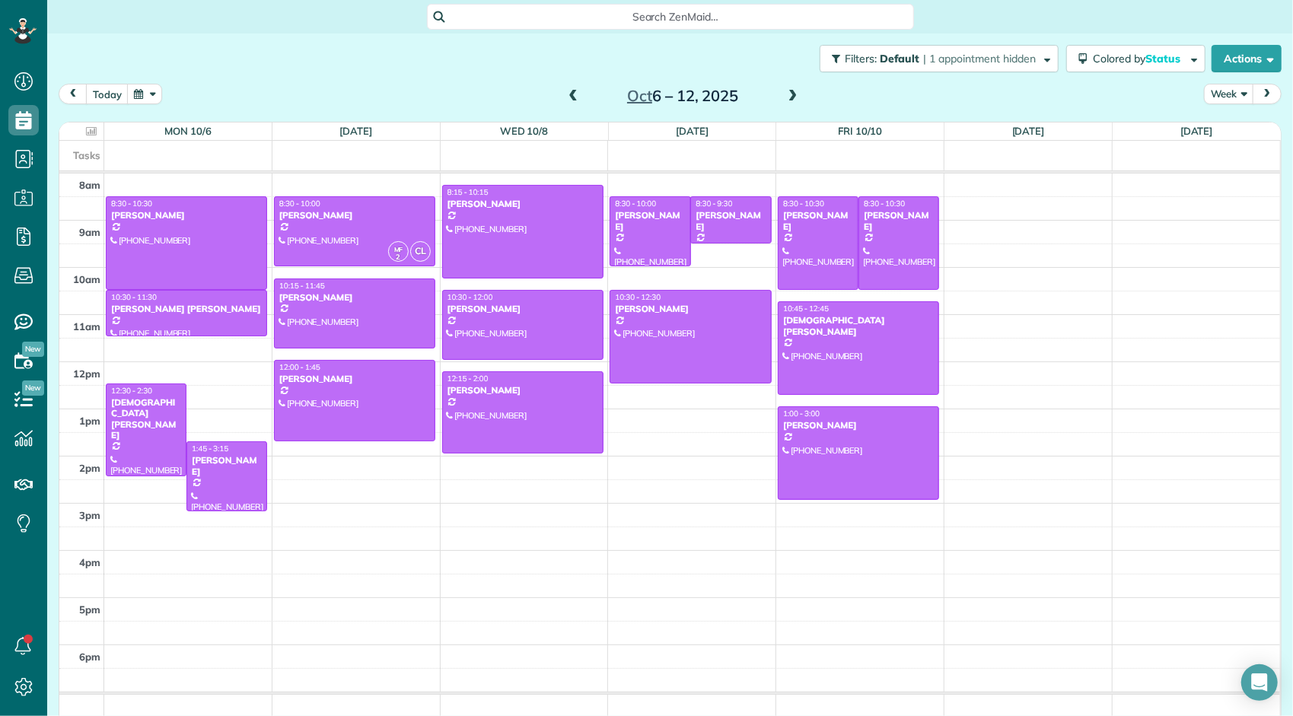
click at [566, 97] on span at bounding box center [573, 97] width 17 height 14
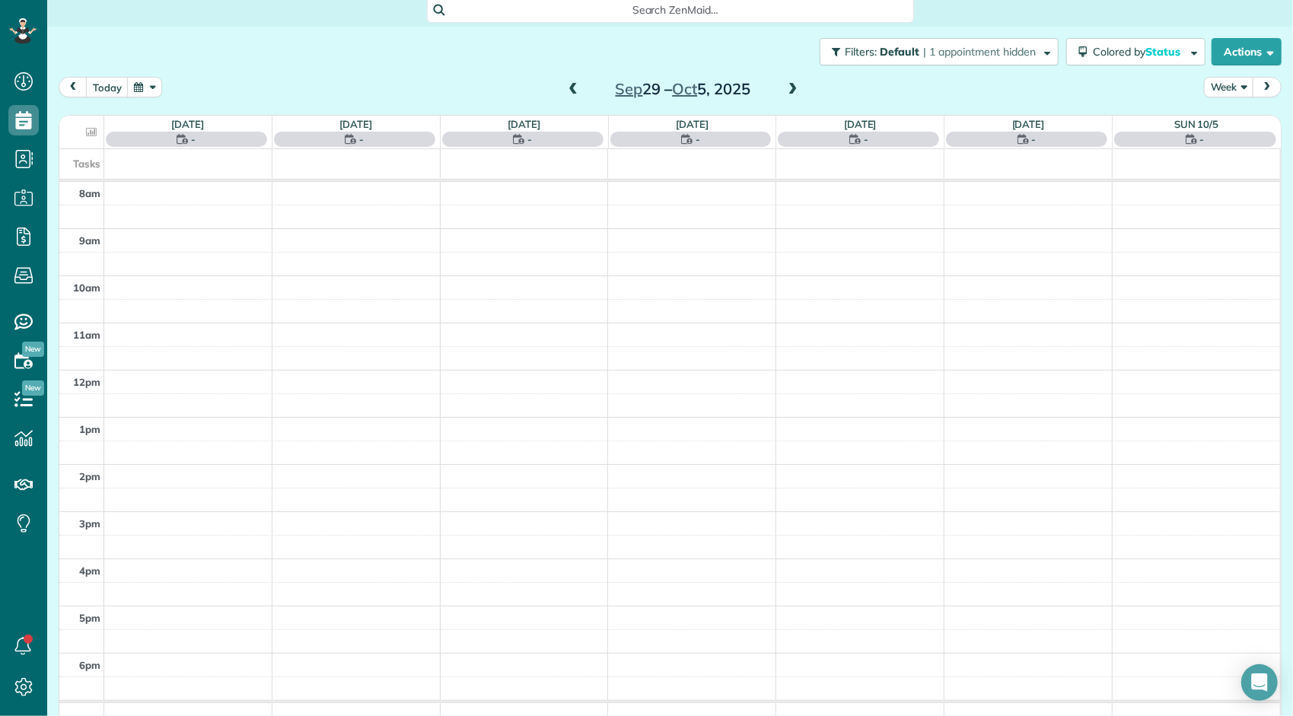
scroll to position [0, 0]
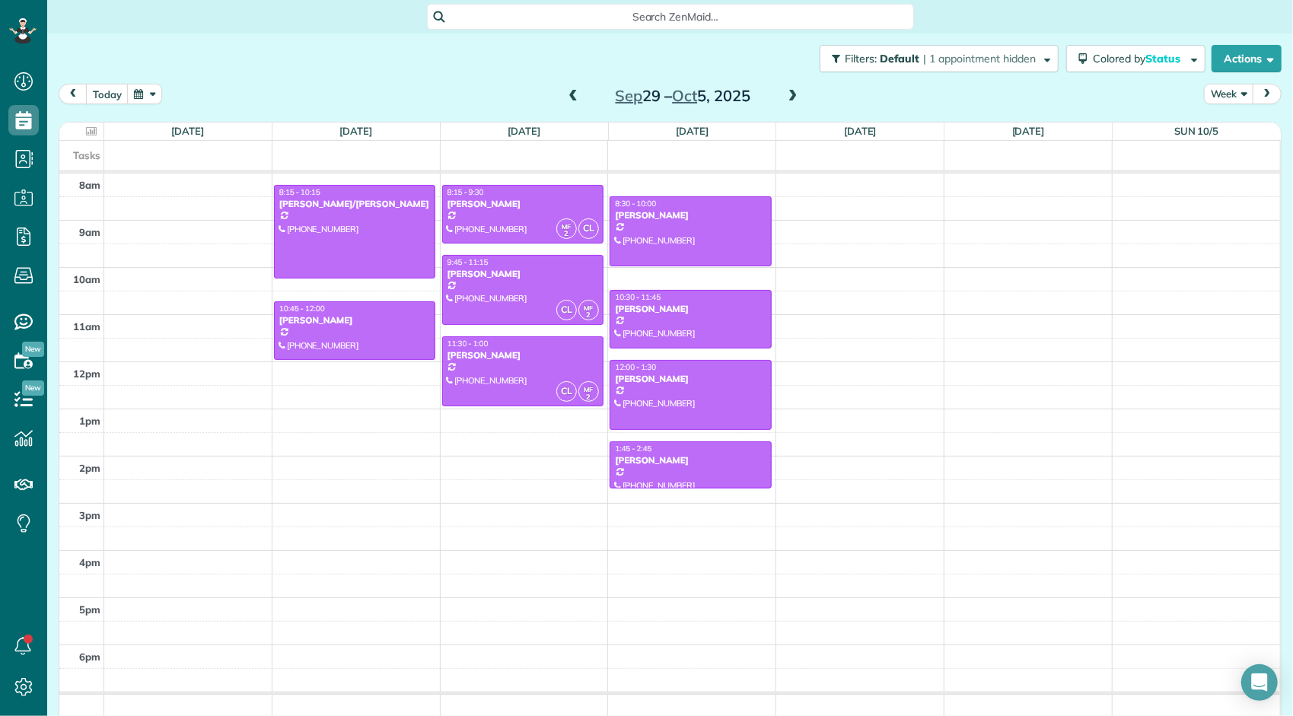
click at [569, 95] on span at bounding box center [573, 97] width 17 height 14
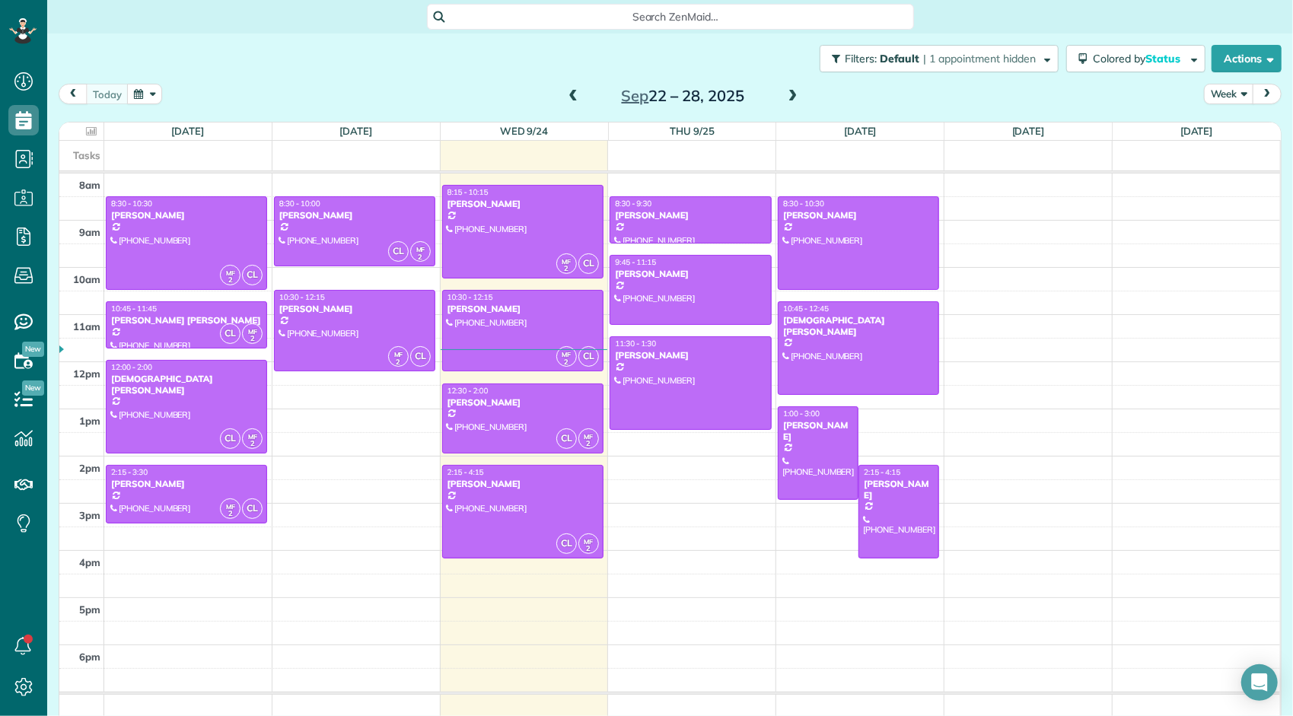
click at [787, 98] on span at bounding box center [793, 97] width 17 height 14
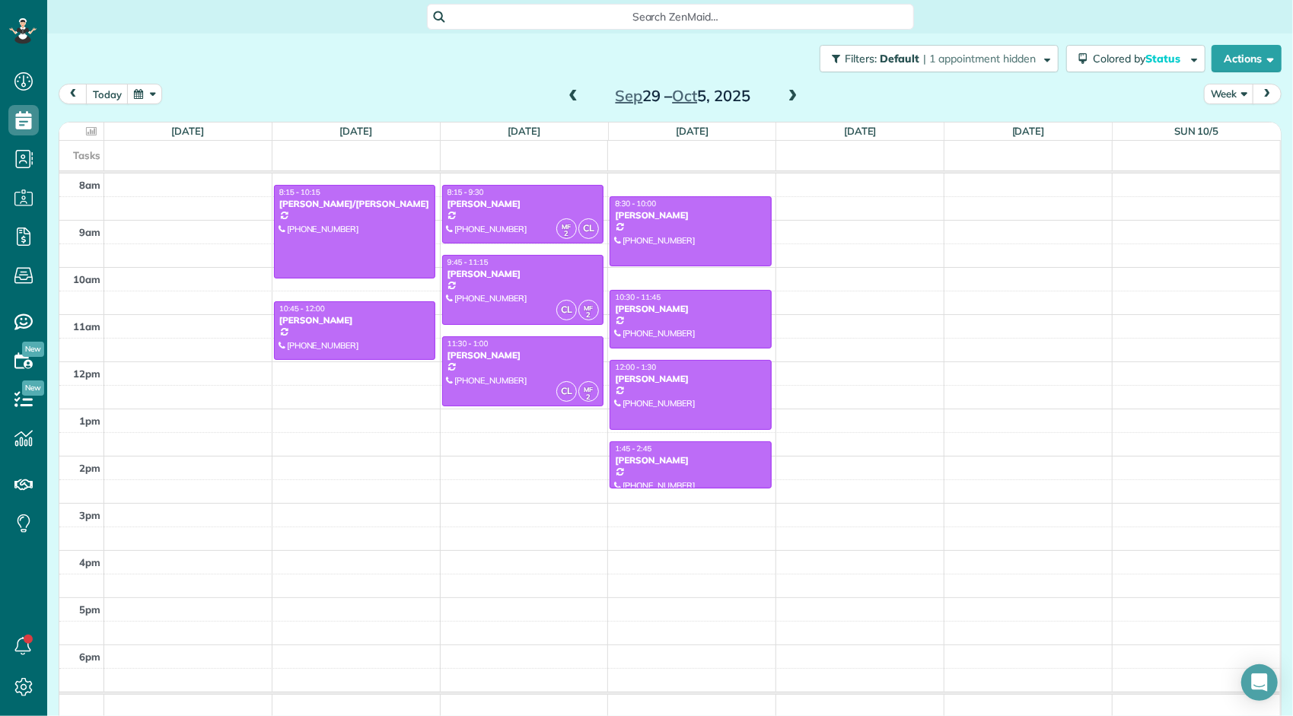
click at [570, 101] on span at bounding box center [573, 97] width 17 height 14
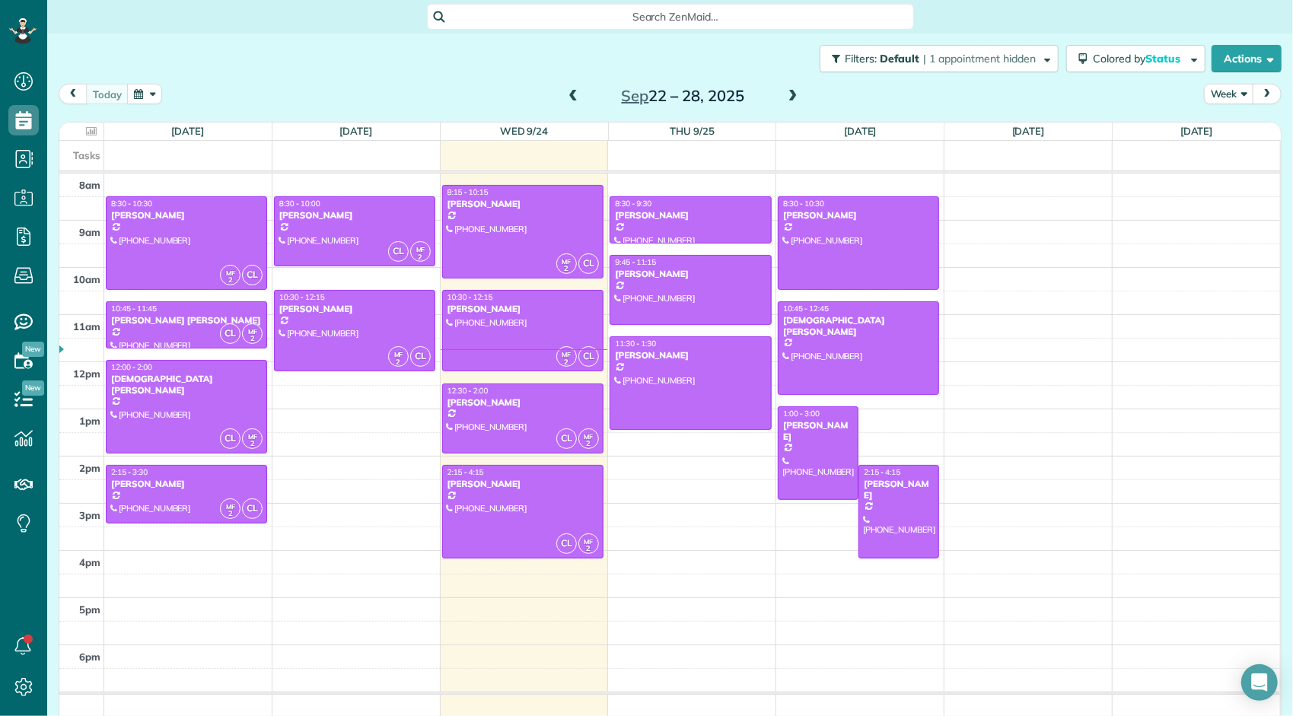
click at [566, 96] on span at bounding box center [573, 97] width 17 height 14
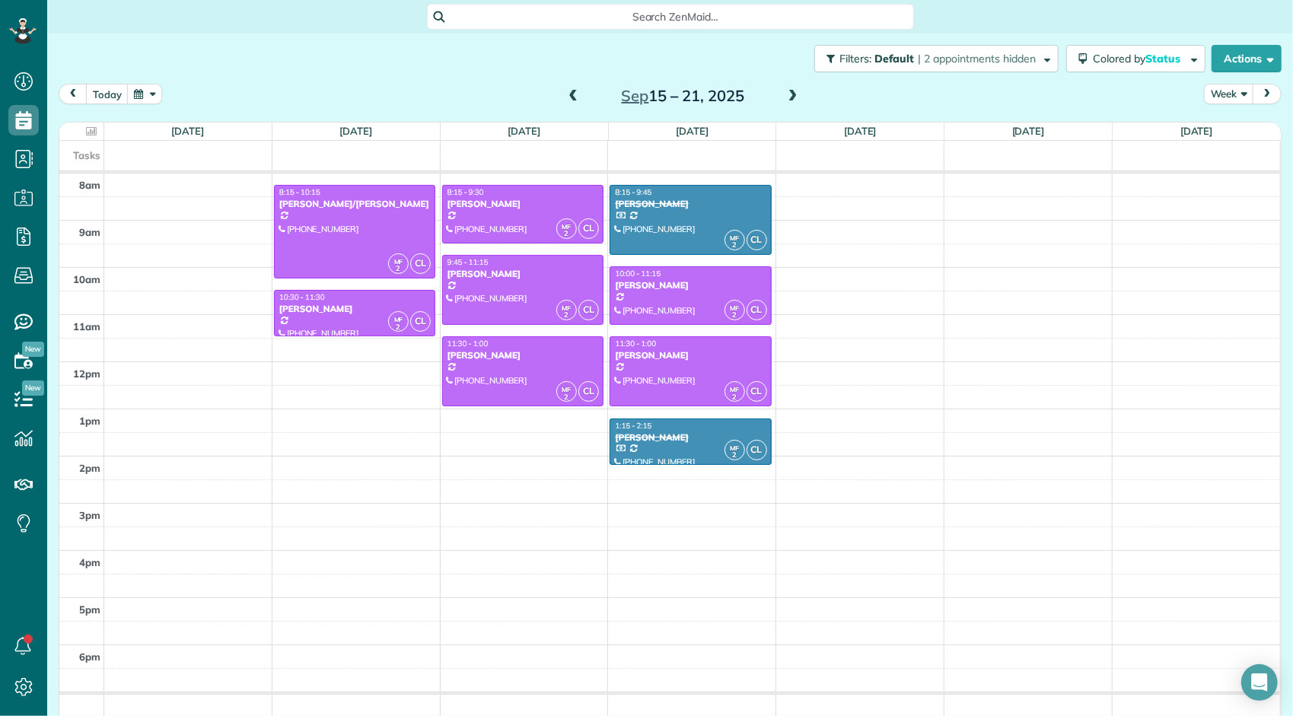
click at [785, 97] on span at bounding box center [793, 97] width 17 height 14
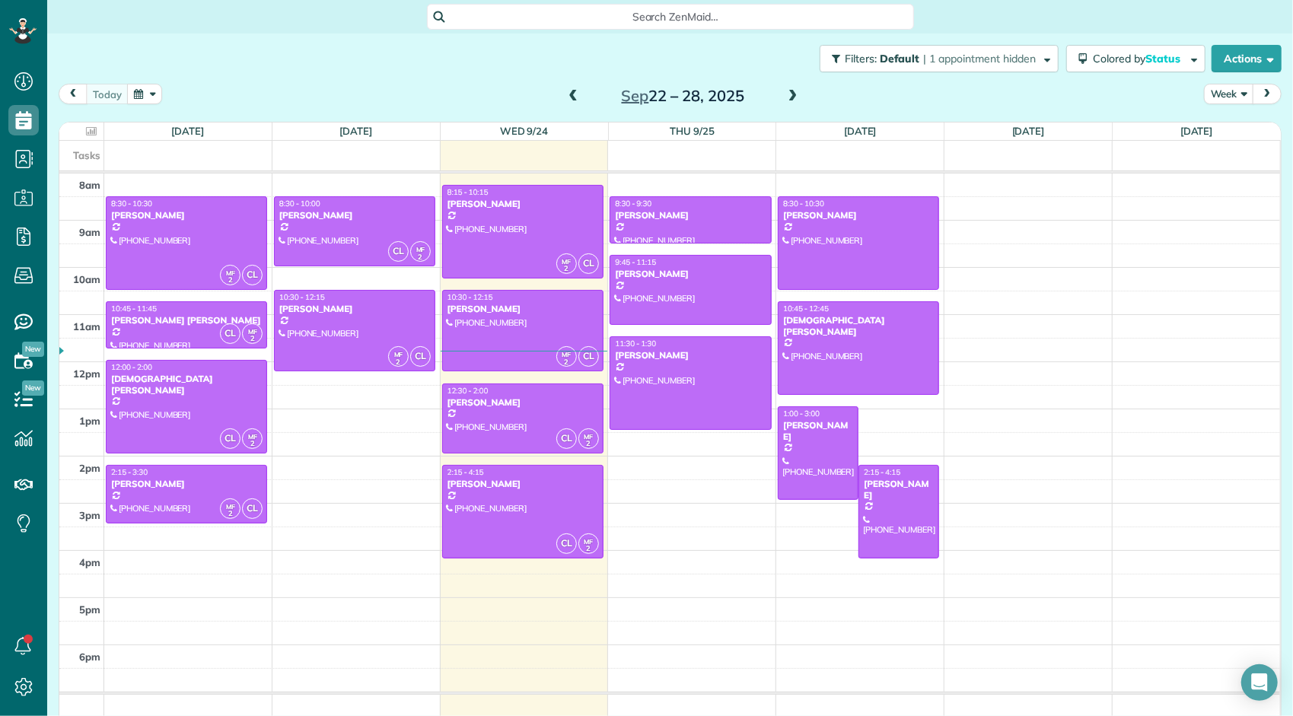
click at [785, 101] on span at bounding box center [793, 97] width 17 height 14
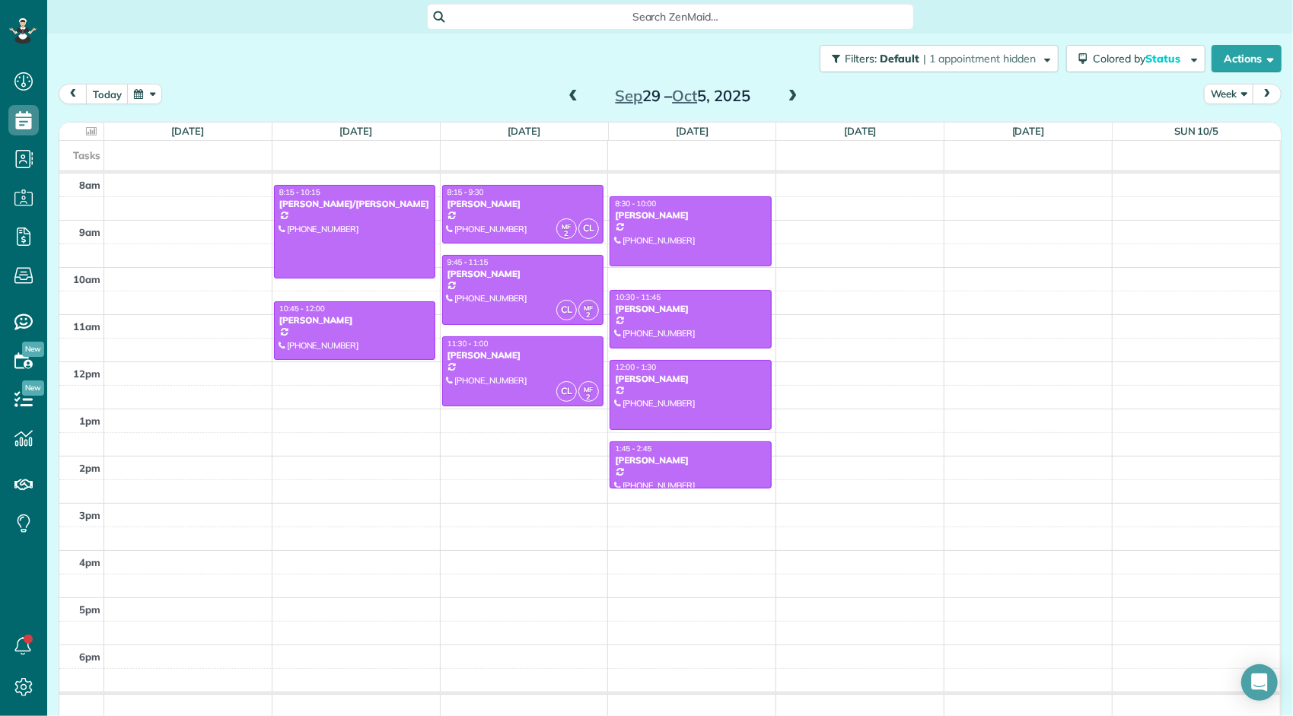
click at [566, 94] on span at bounding box center [573, 97] width 17 height 14
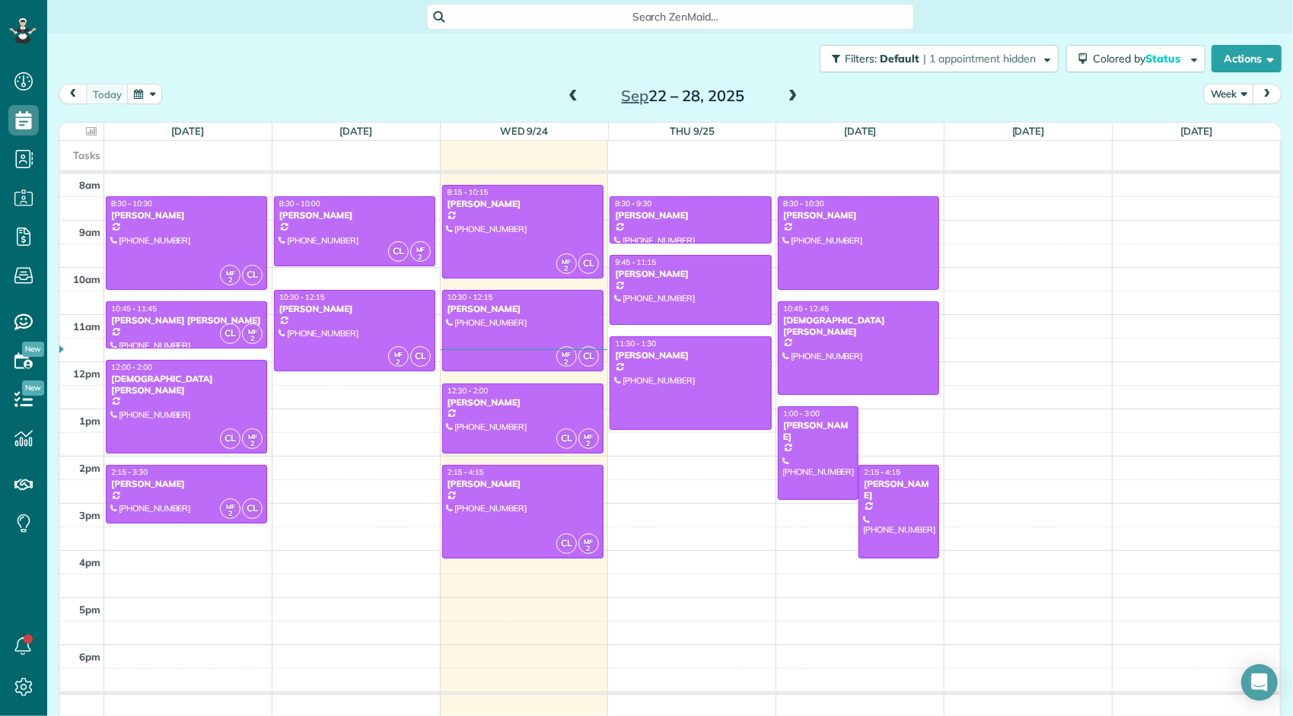
click at [785, 96] on span at bounding box center [793, 97] width 17 height 14
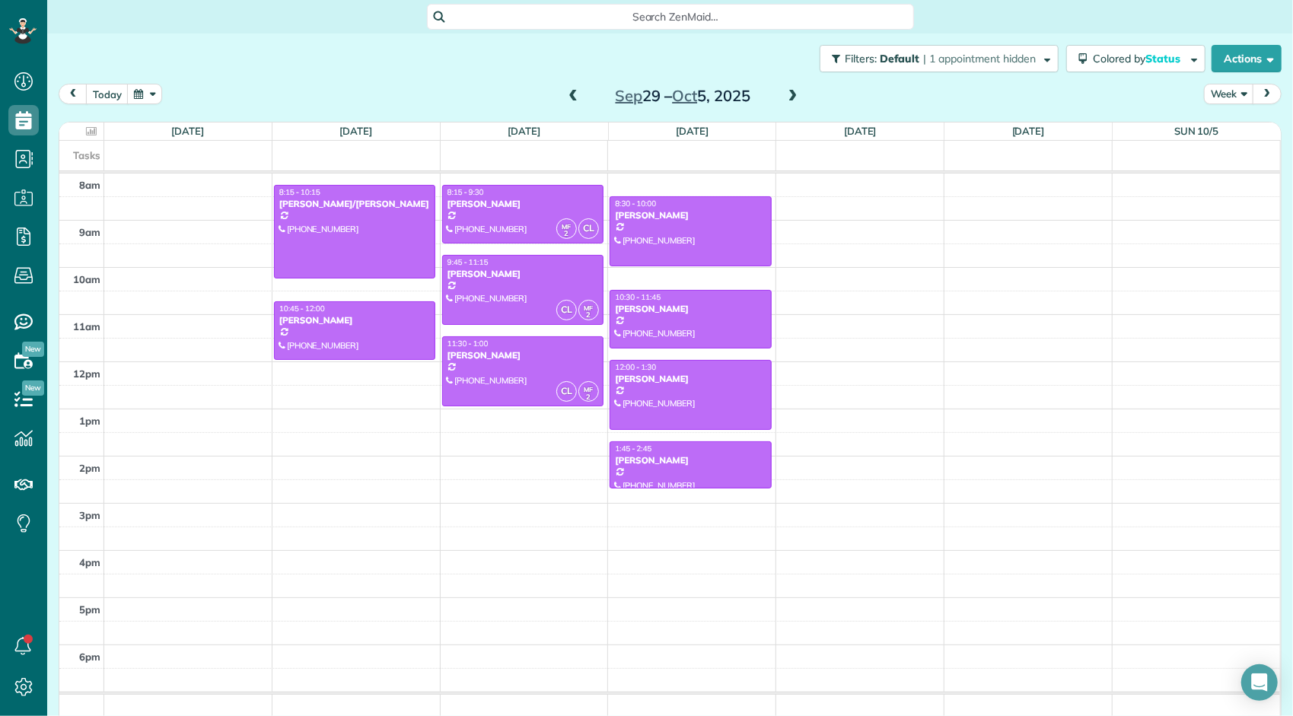
click at [566, 97] on span at bounding box center [573, 97] width 17 height 14
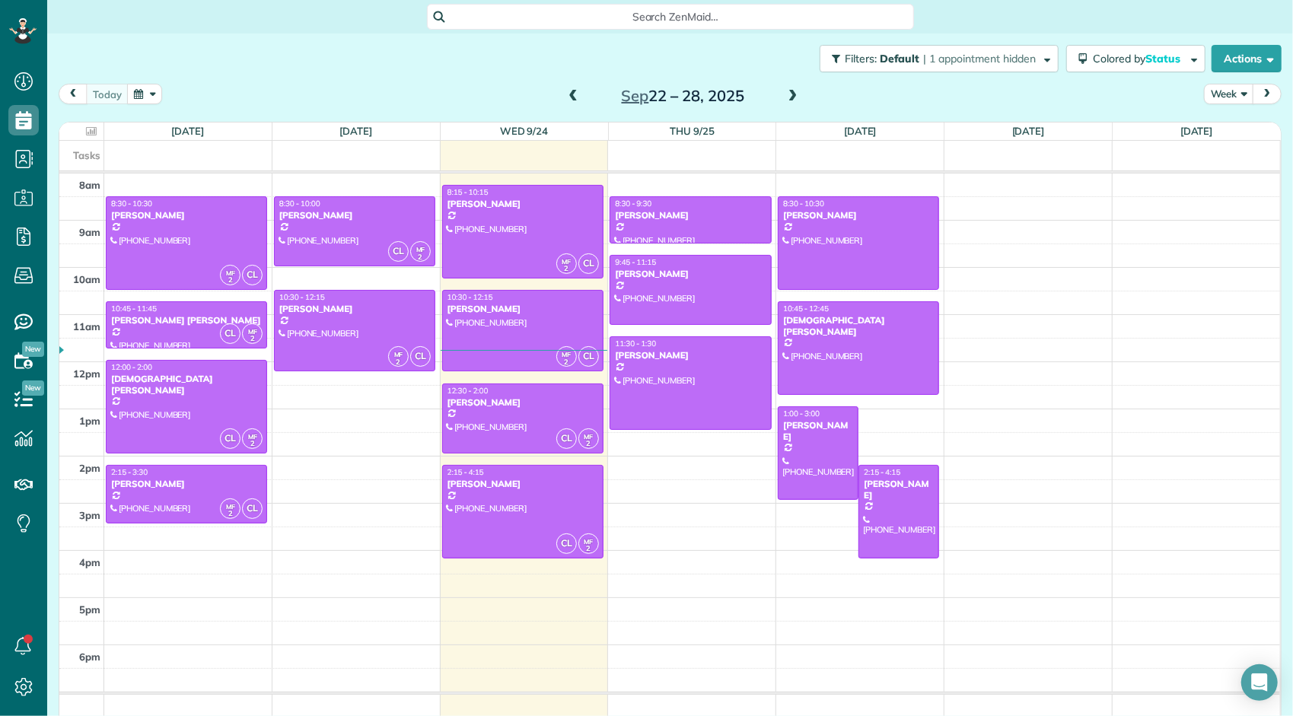
click at [788, 102] on span at bounding box center [793, 97] width 17 height 14
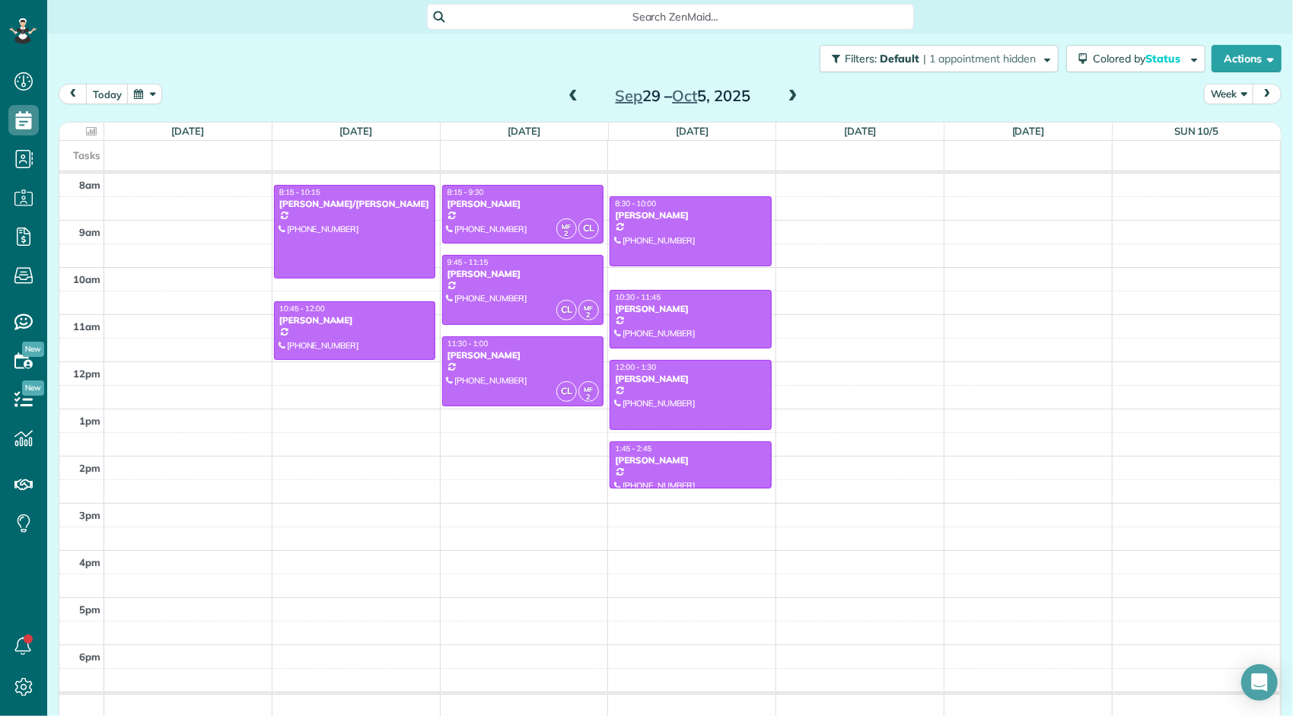
click at [566, 100] on span at bounding box center [573, 97] width 17 height 14
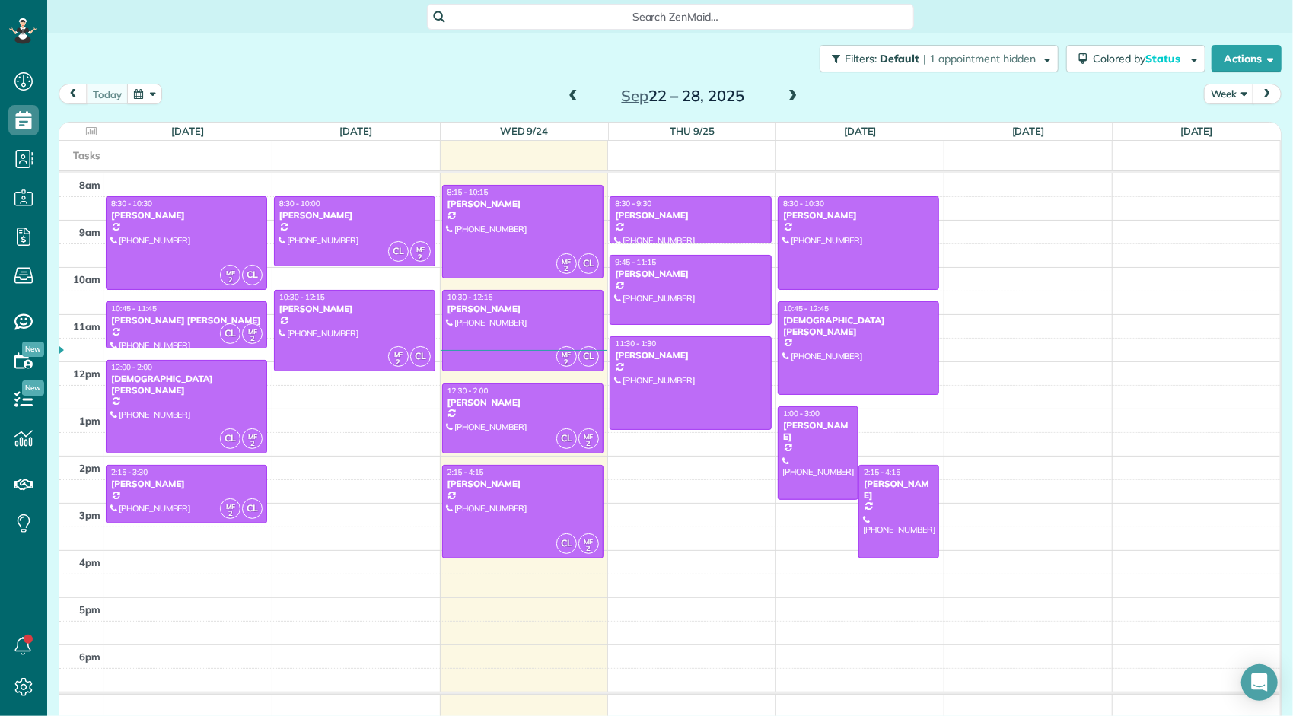
click at [789, 96] on span at bounding box center [793, 97] width 17 height 14
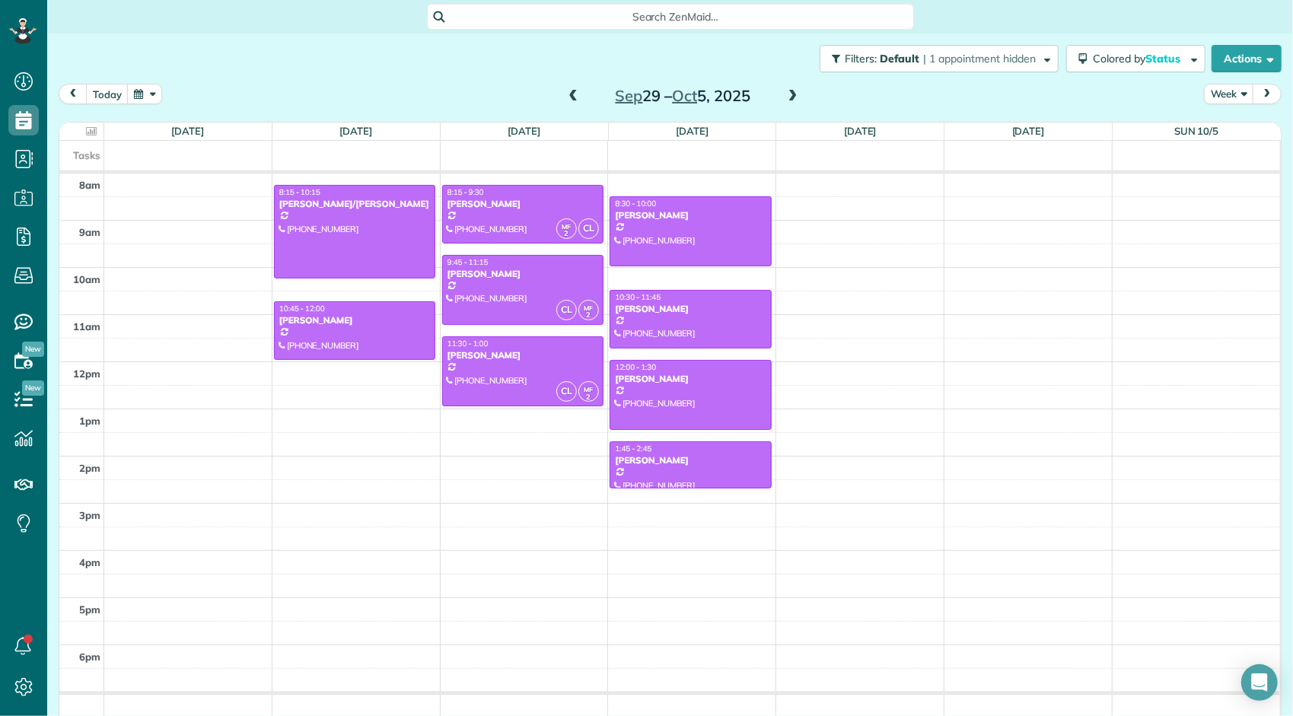
click at [565, 91] on span at bounding box center [573, 97] width 17 height 14
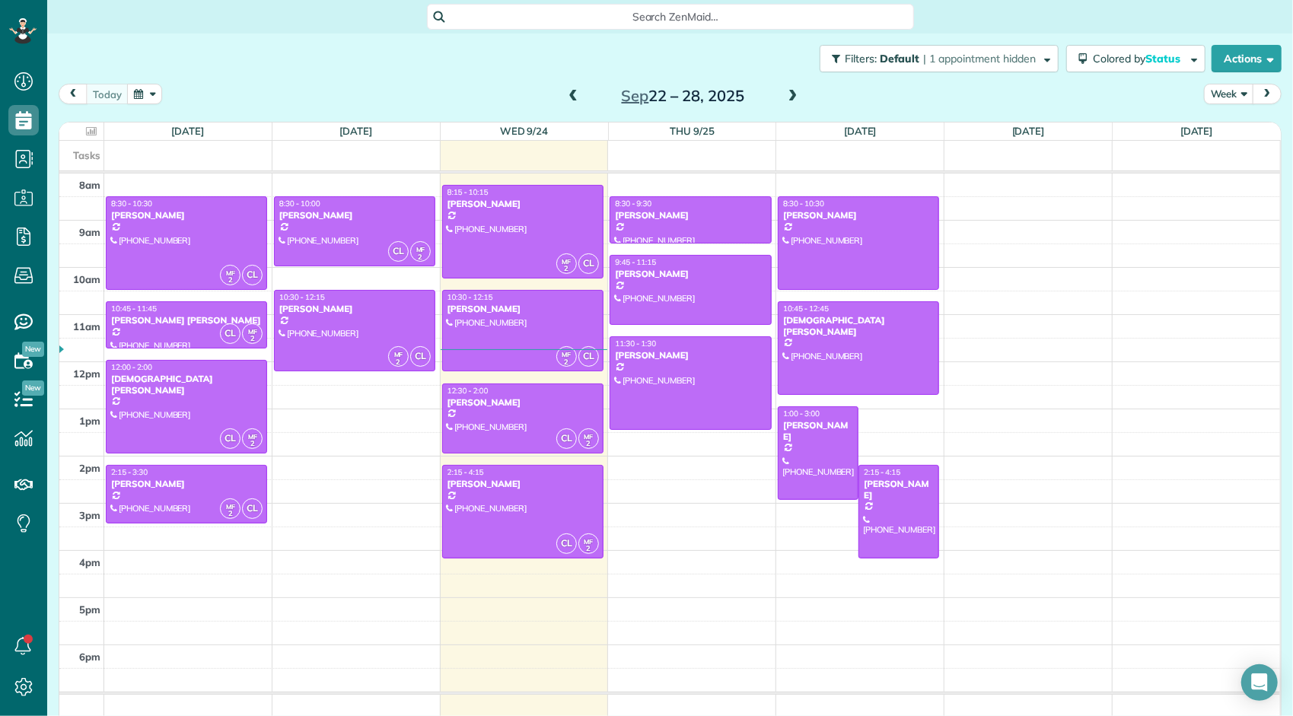
click at [787, 94] on span at bounding box center [793, 97] width 17 height 14
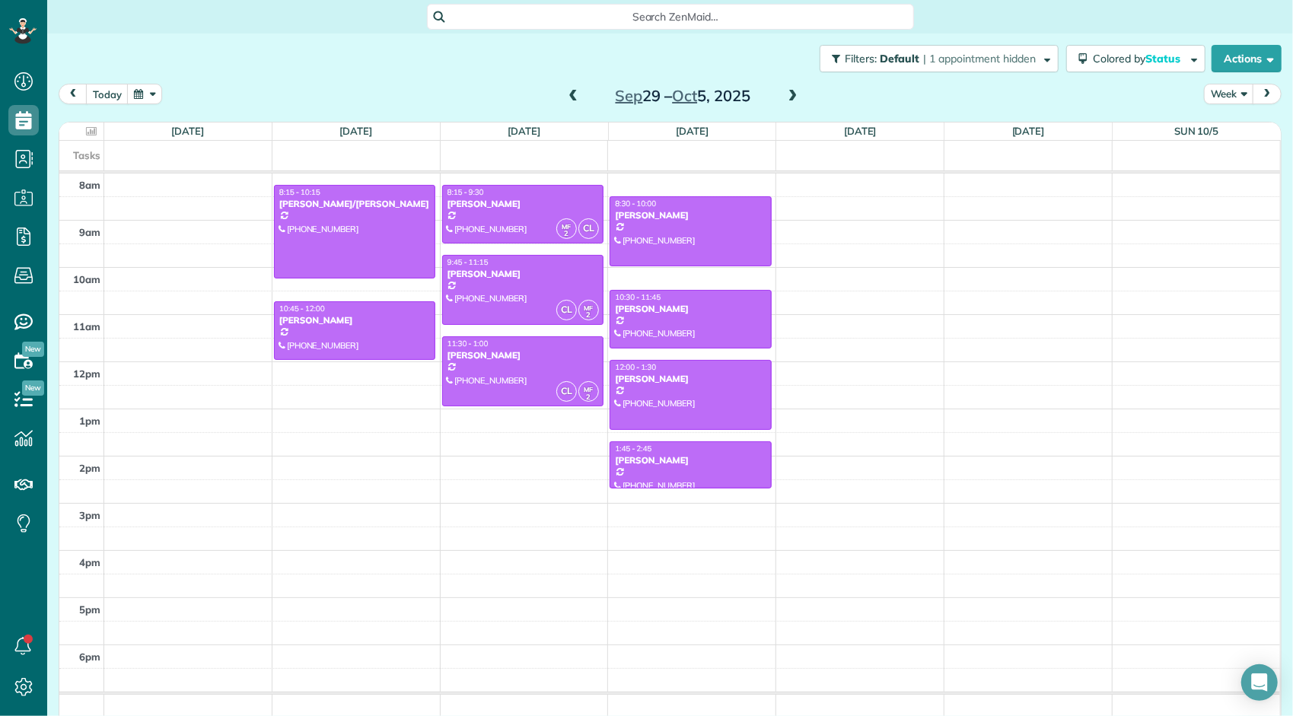
click at [566, 94] on span at bounding box center [573, 97] width 17 height 14
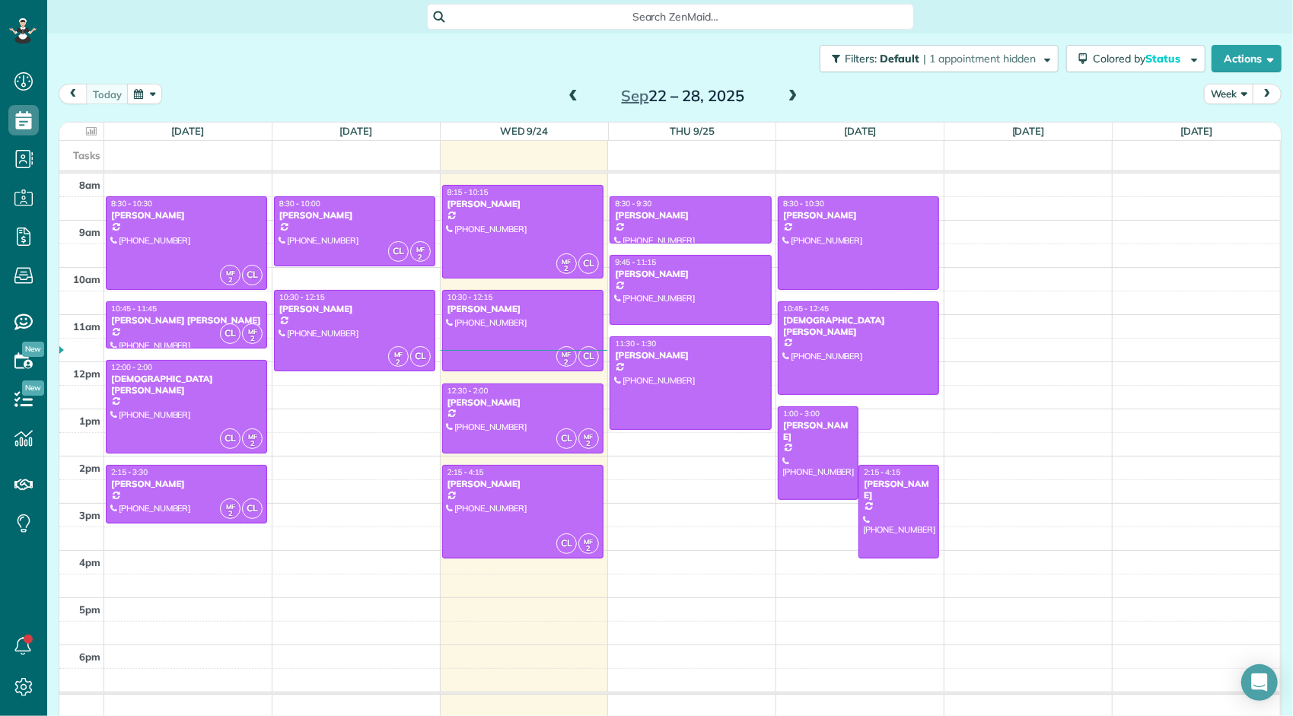
click at [566, 94] on span at bounding box center [573, 97] width 17 height 14
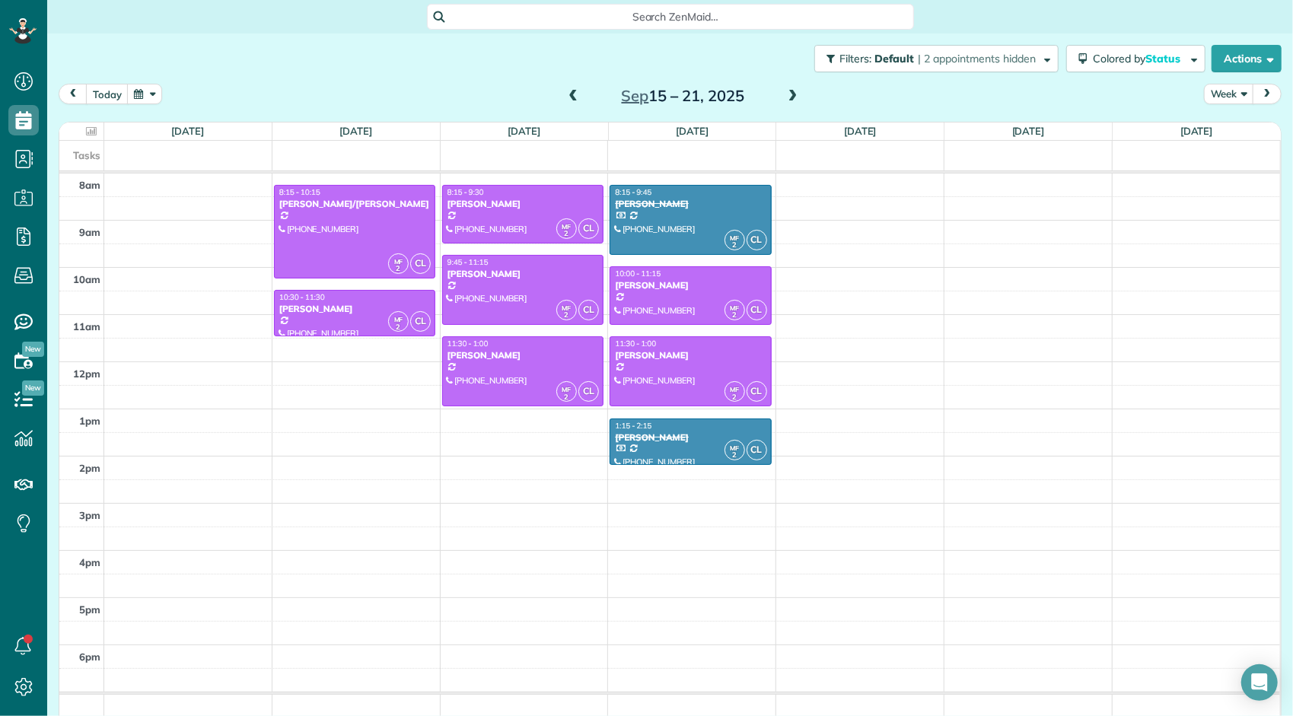
click at [785, 99] on span at bounding box center [793, 97] width 17 height 14
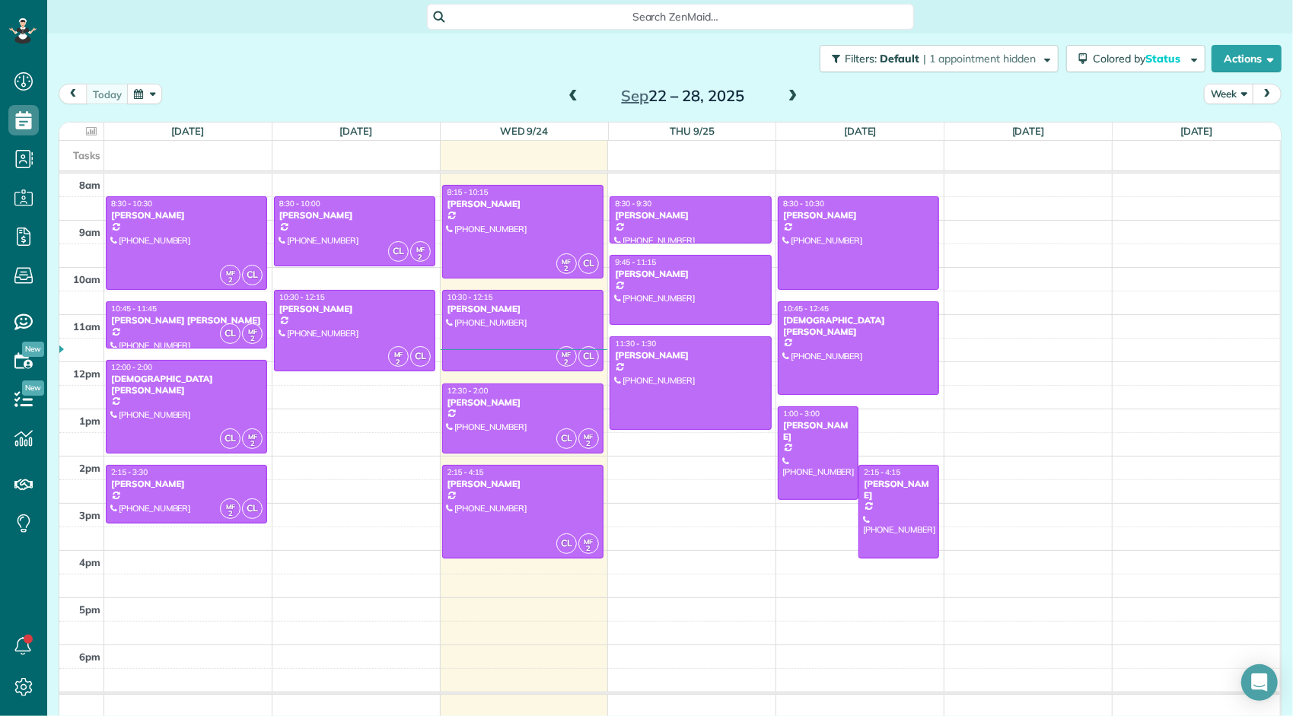
click at [785, 99] on span at bounding box center [793, 97] width 17 height 14
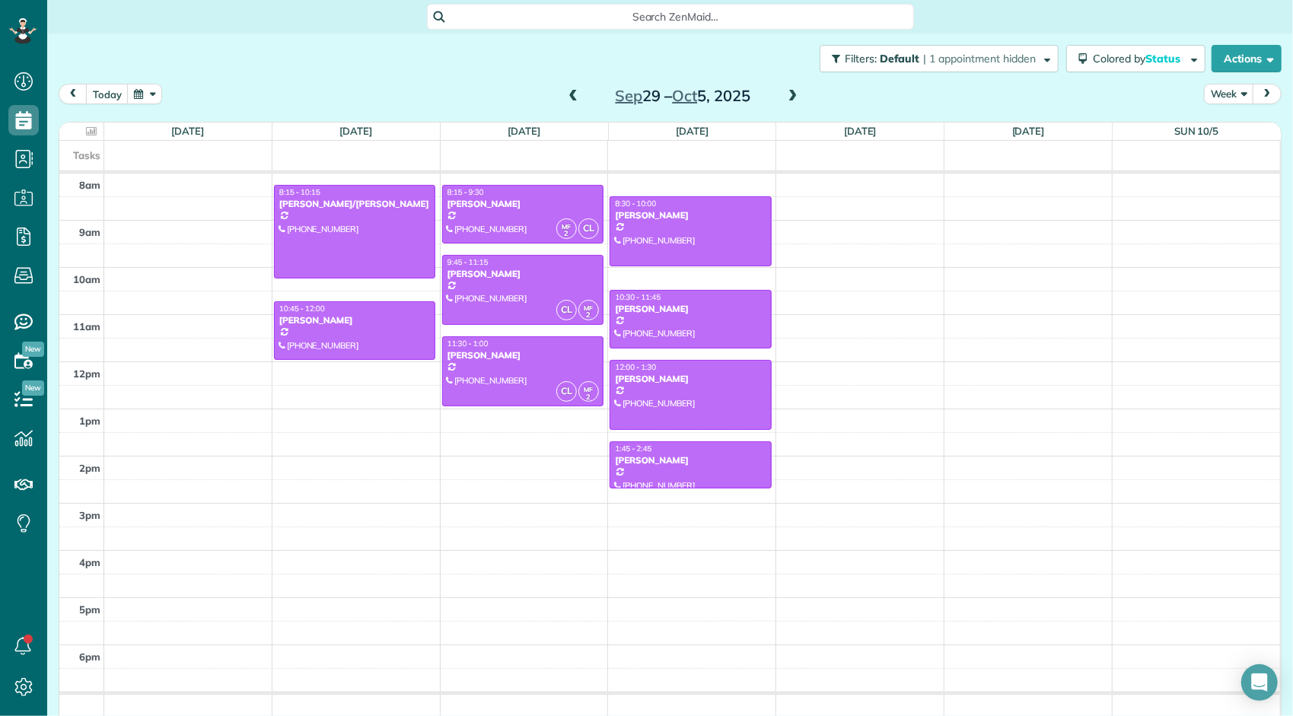
click at [787, 99] on span at bounding box center [793, 97] width 17 height 14
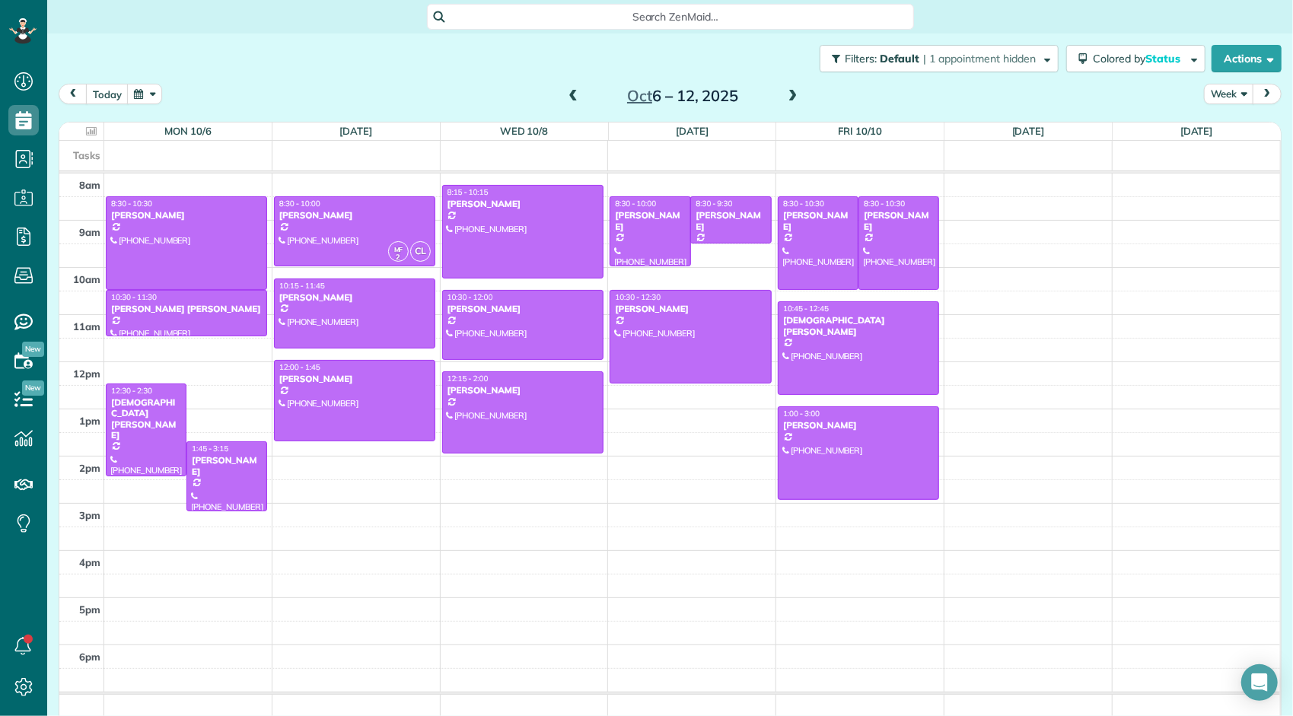
click at [565, 99] on span at bounding box center [573, 97] width 17 height 14
